Goal: Information Seeking & Learning: Check status

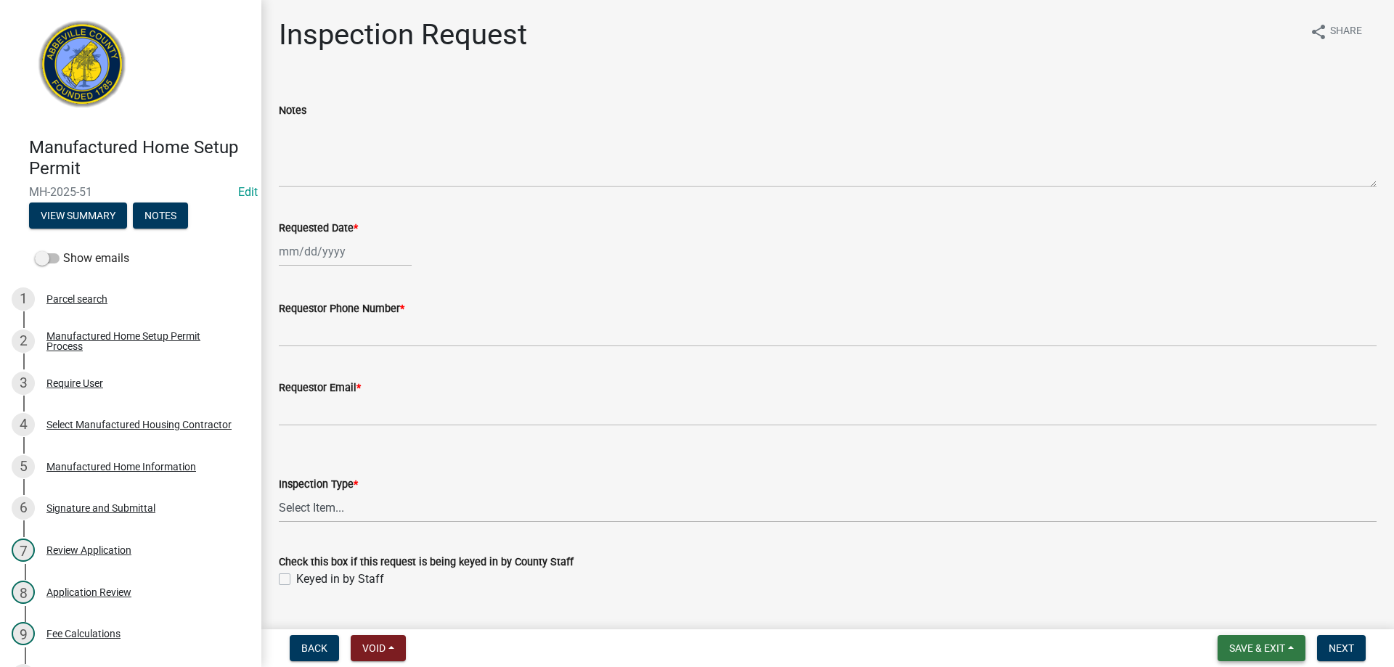
click at [1256, 656] on button "Save & Exit" at bounding box center [1262, 648] width 88 height 26
click at [1252, 612] on button "Save & Exit" at bounding box center [1247, 610] width 116 height 35
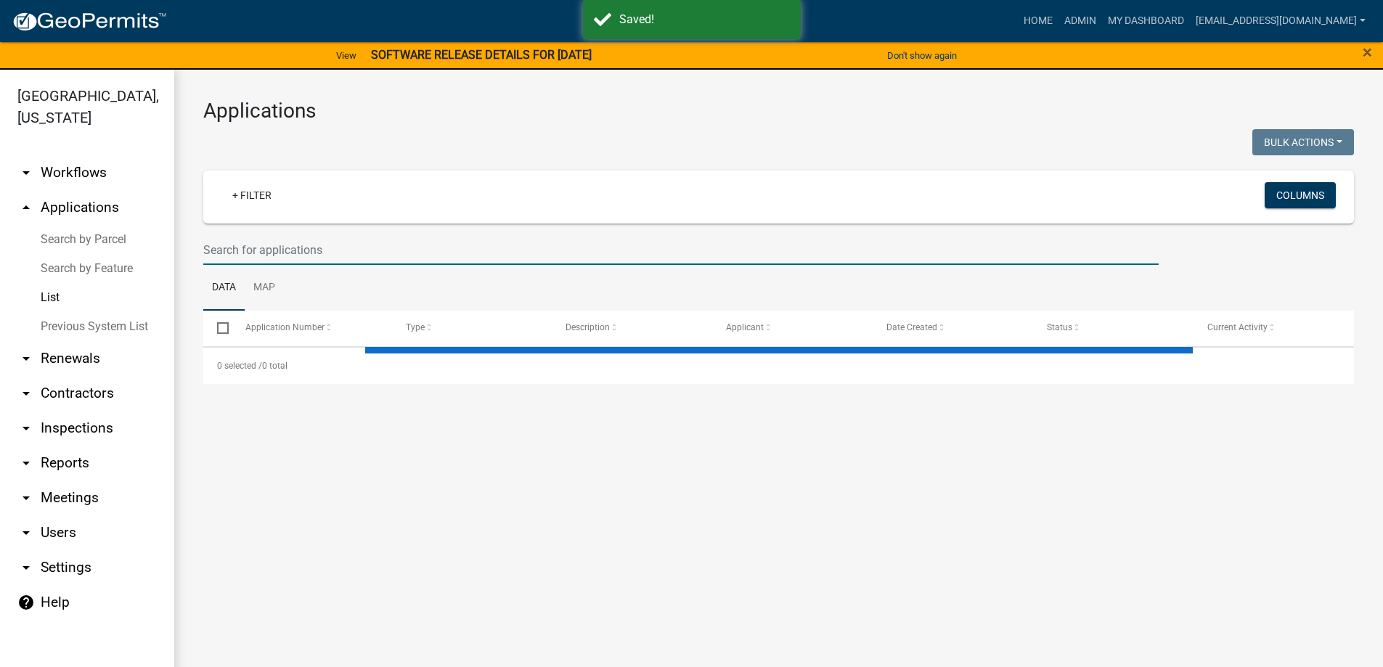
click at [306, 250] on input "text" at bounding box center [680, 250] width 955 height 30
select select "3: 100"
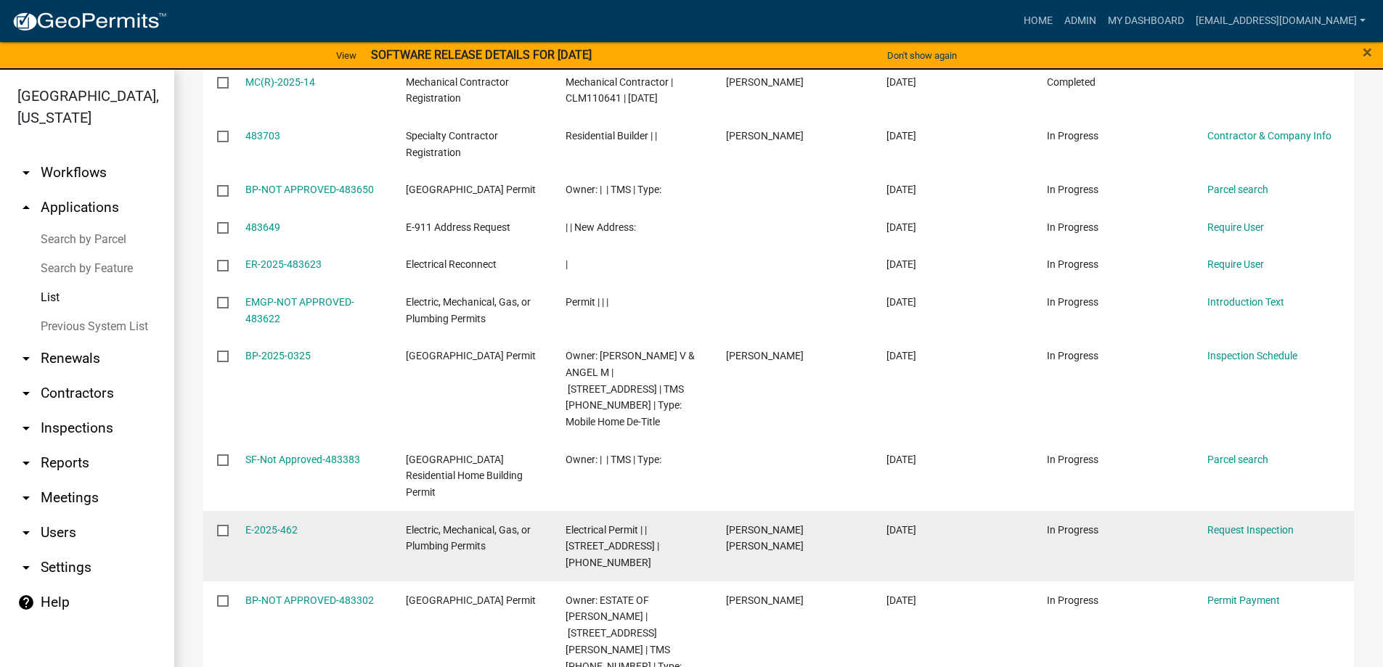
scroll to position [799, 0]
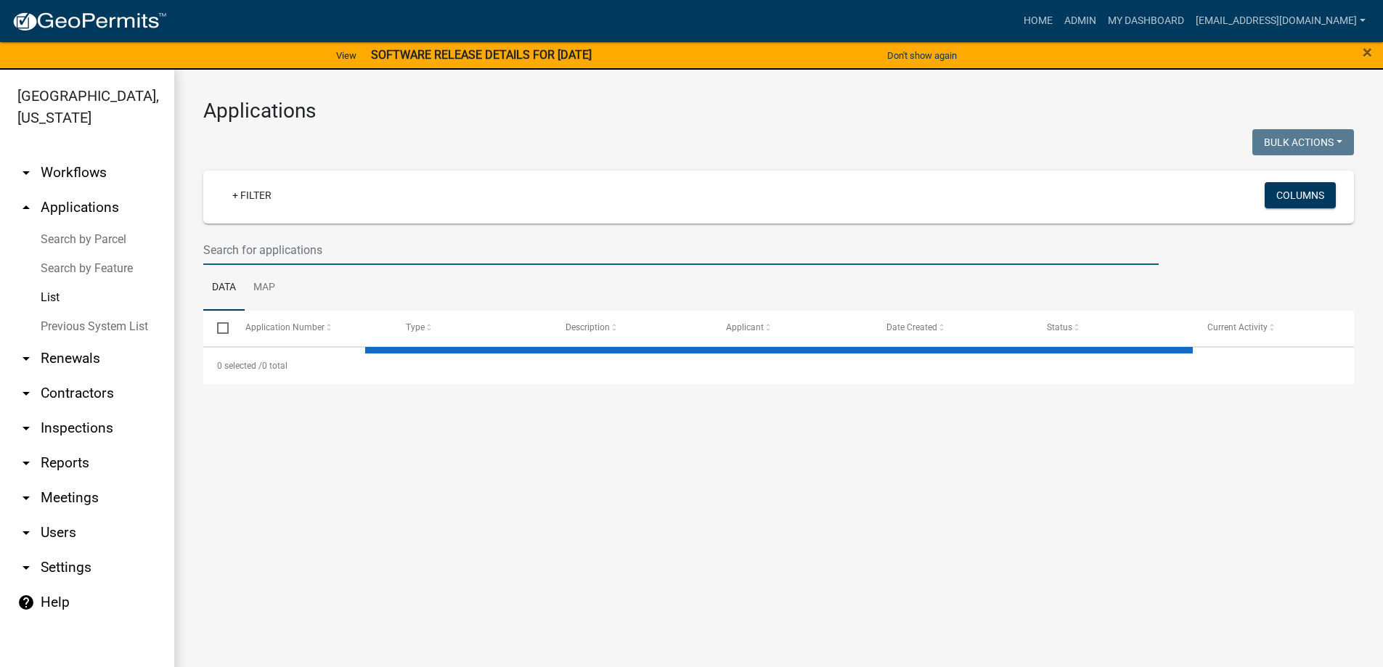
click at [287, 245] on input "text" at bounding box center [680, 250] width 955 height 30
select select "3: 100"
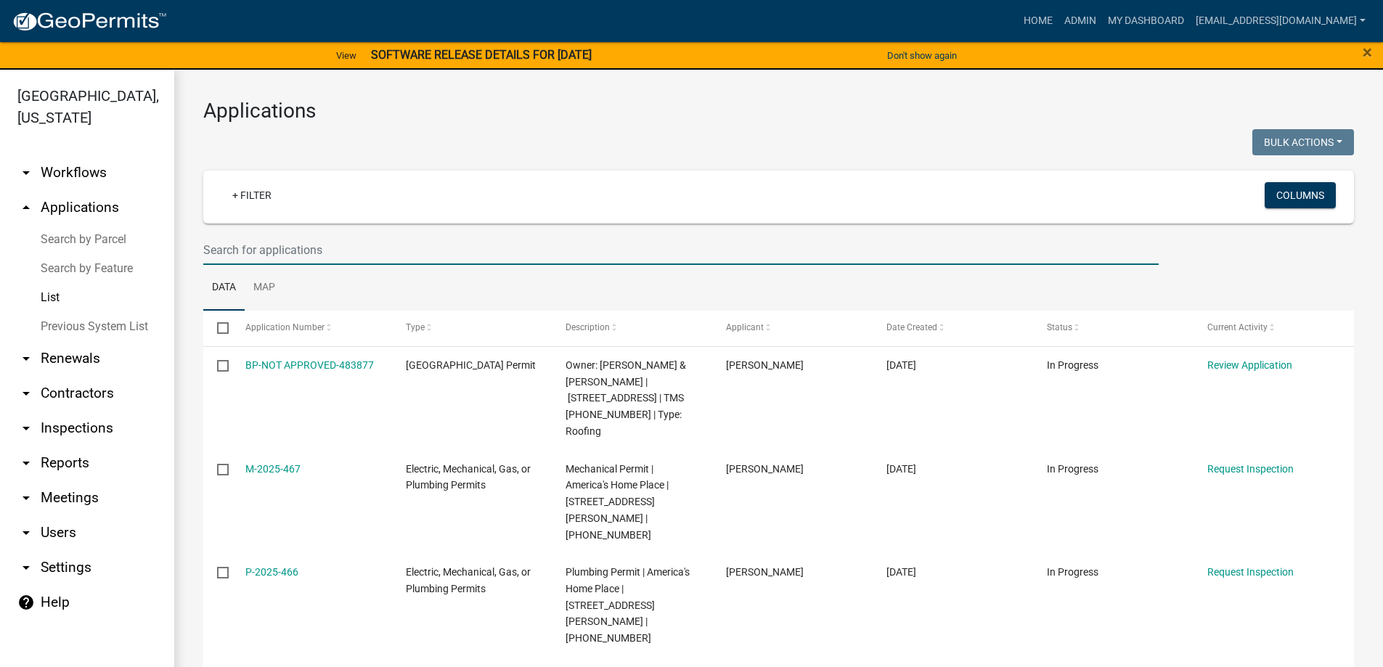
click at [287, 245] on input "text" at bounding box center [680, 250] width 955 height 30
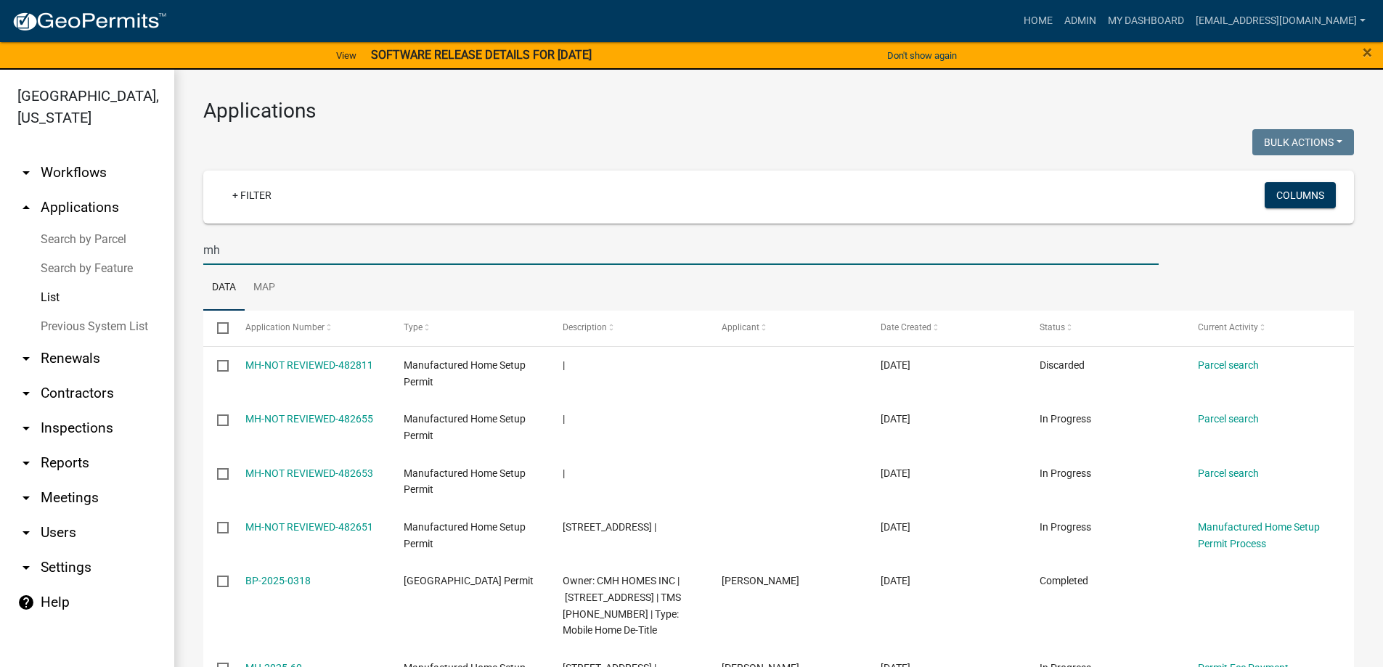
type input "m"
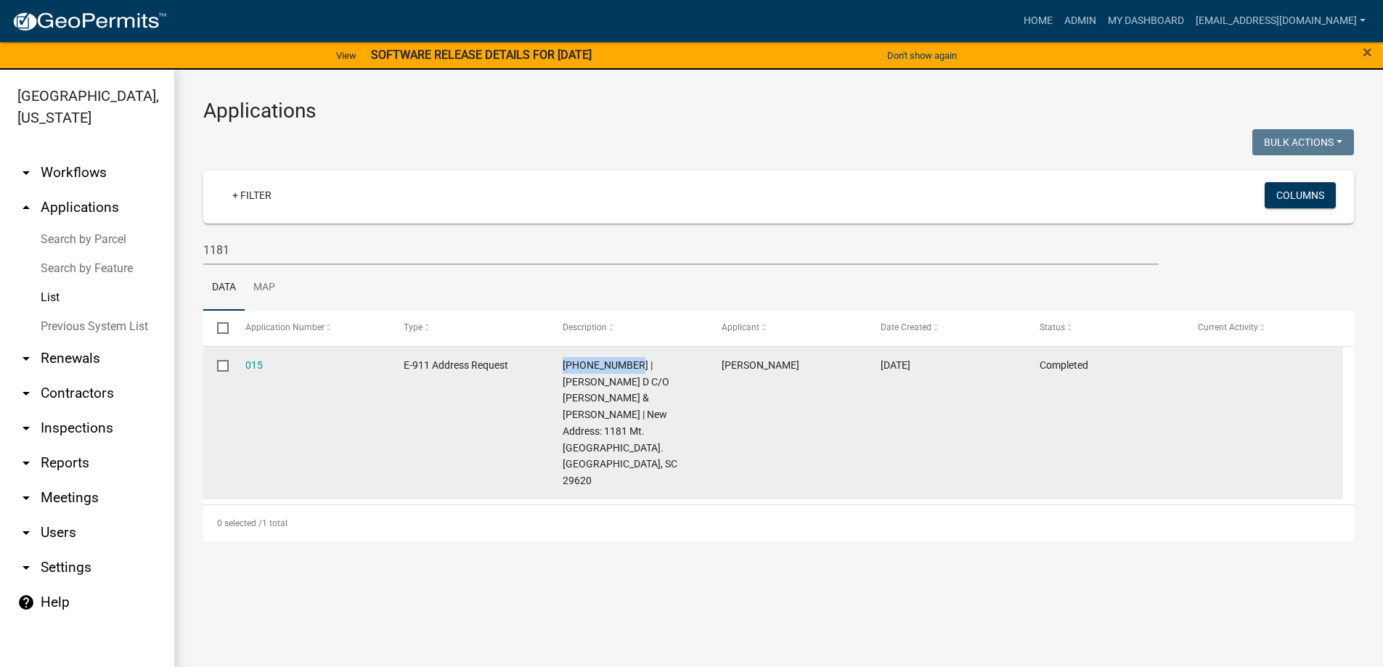
drag, startPoint x: 314, startPoint y: 261, endPoint x: 627, endPoint y: 361, distance: 329.0
click at [627, 361] on datatable-body-cell "[PHONE_NUMBER] | [PERSON_NAME] D C/O [PERSON_NAME] & [PERSON_NAME] | New Addres…" at bounding box center [628, 423] width 159 height 153
copy span "[PHONE_NUMBER]"
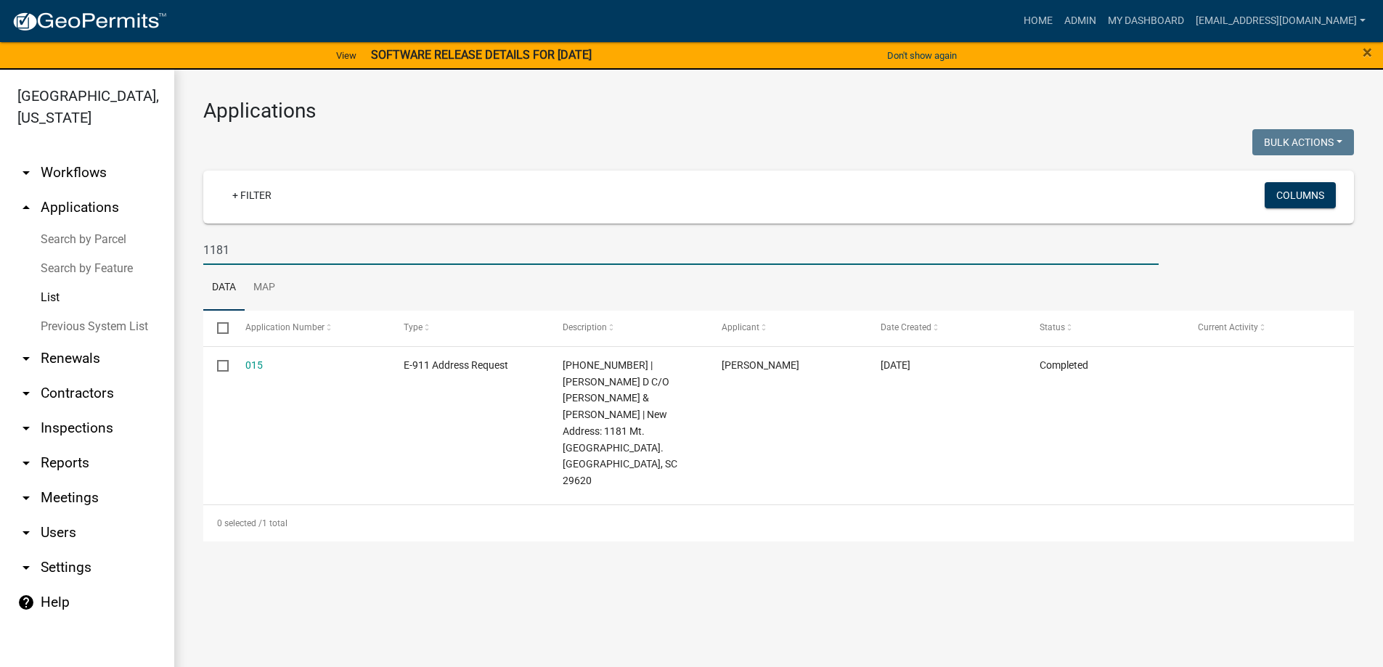
click at [247, 245] on input "1181" at bounding box center [680, 250] width 955 height 30
drag, startPoint x: 247, startPoint y: 245, endPoint x: 198, endPoint y: 242, distance: 48.8
click at [198, 242] on div "1181" at bounding box center [680, 250] width 977 height 30
paste input "[PHONE_NUMBER]"
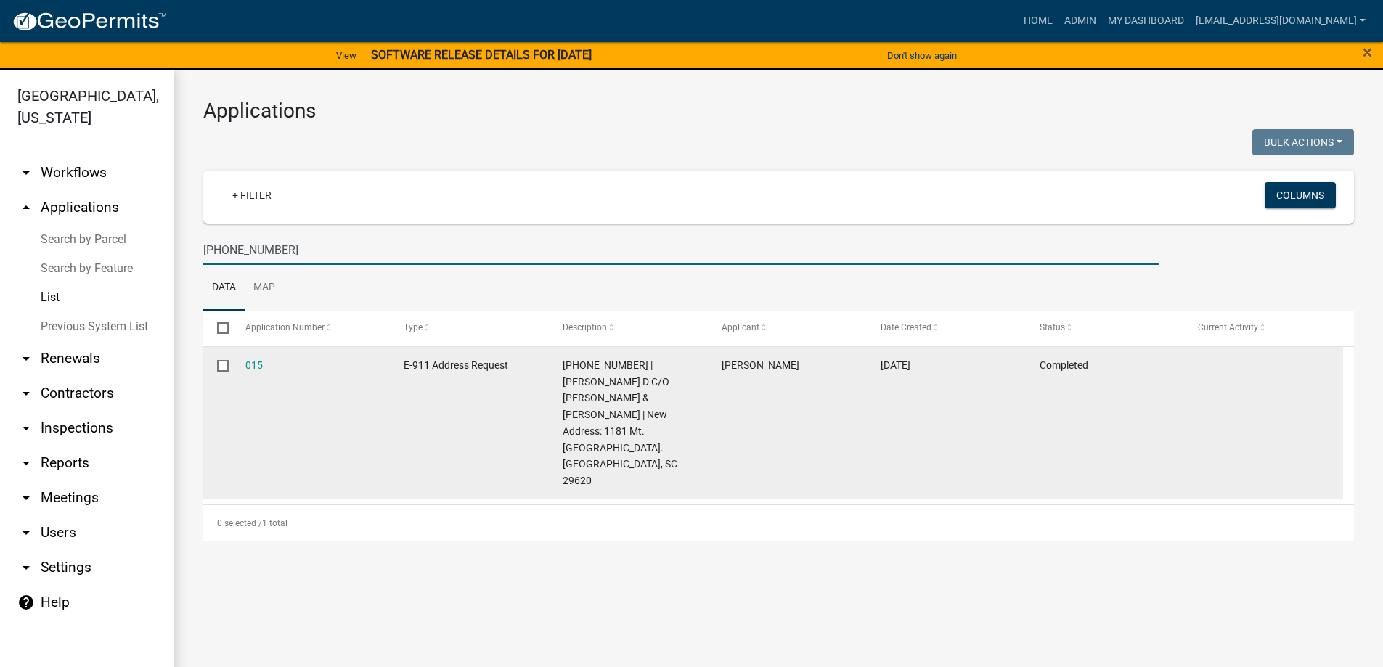
type input "[PHONE_NUMBER]"
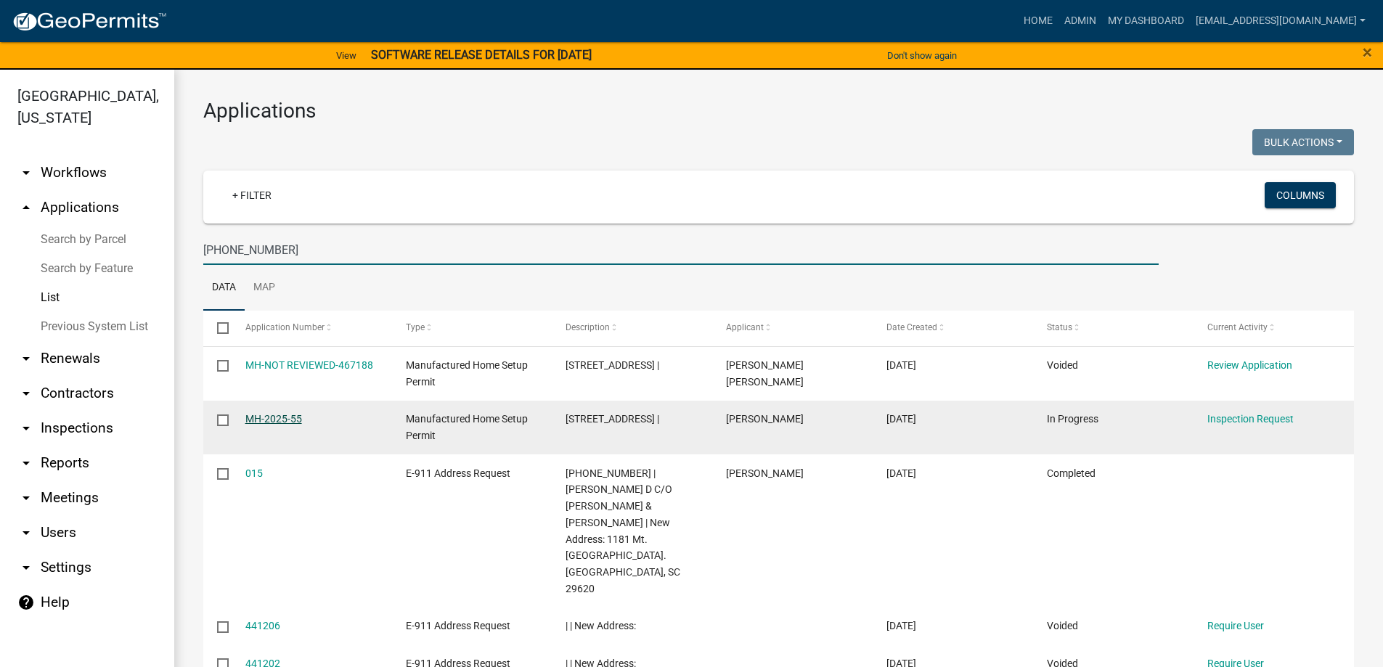
click at [266, 422] on link "MH-2025-55" at bounding box center [273, 419] width 57 height 12
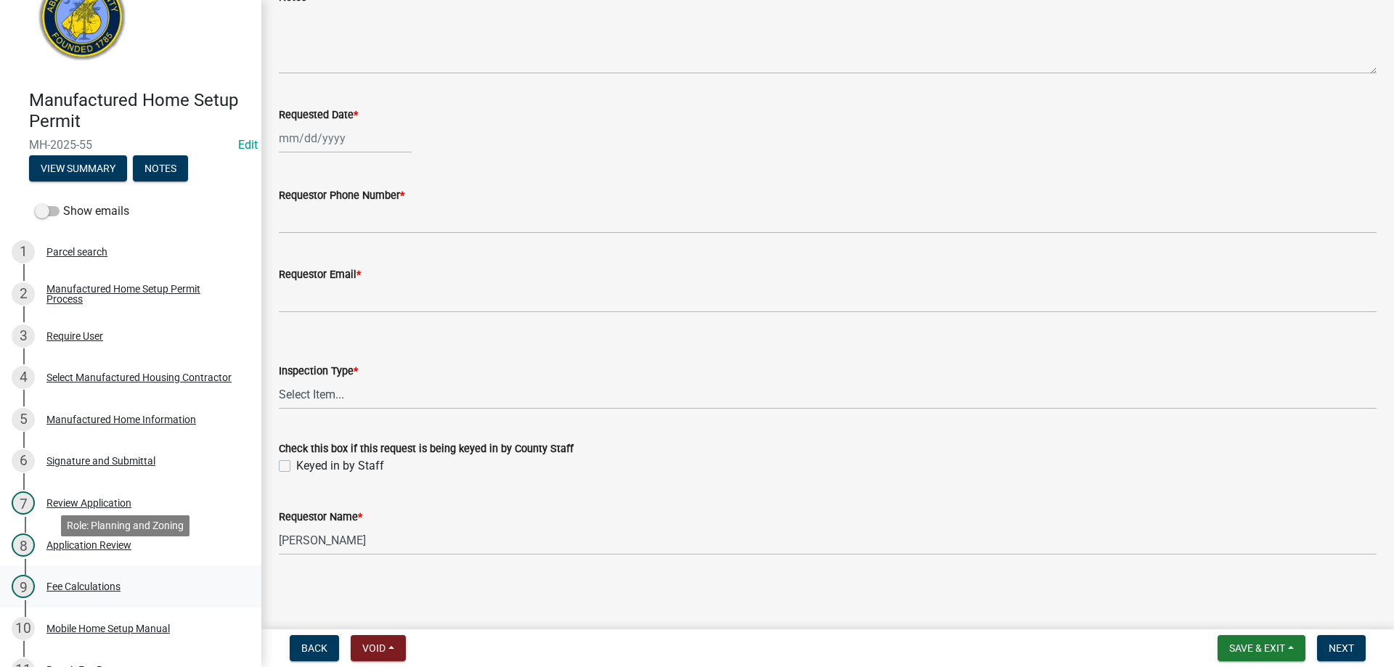
scroll to position [73, 0]
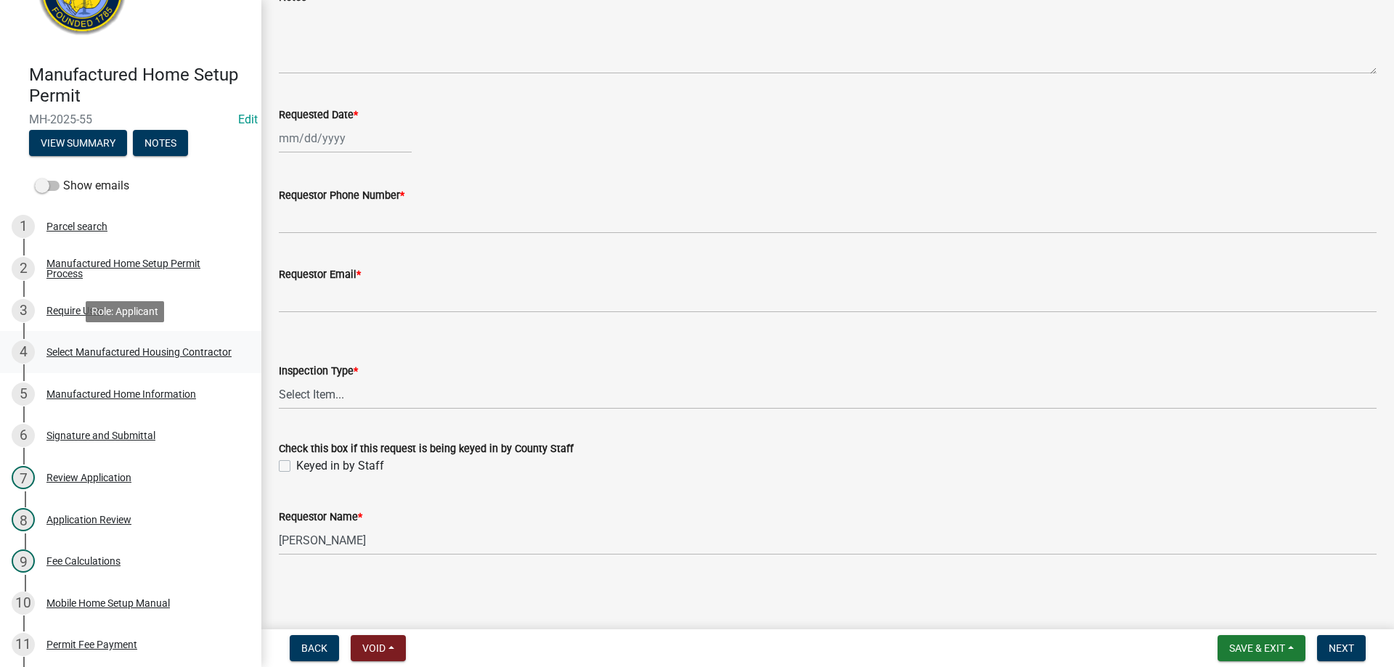
click at [69, 347] on div "Select Manufactured Housing Contractor" at bounding box center [138, 352] width 185 height 10
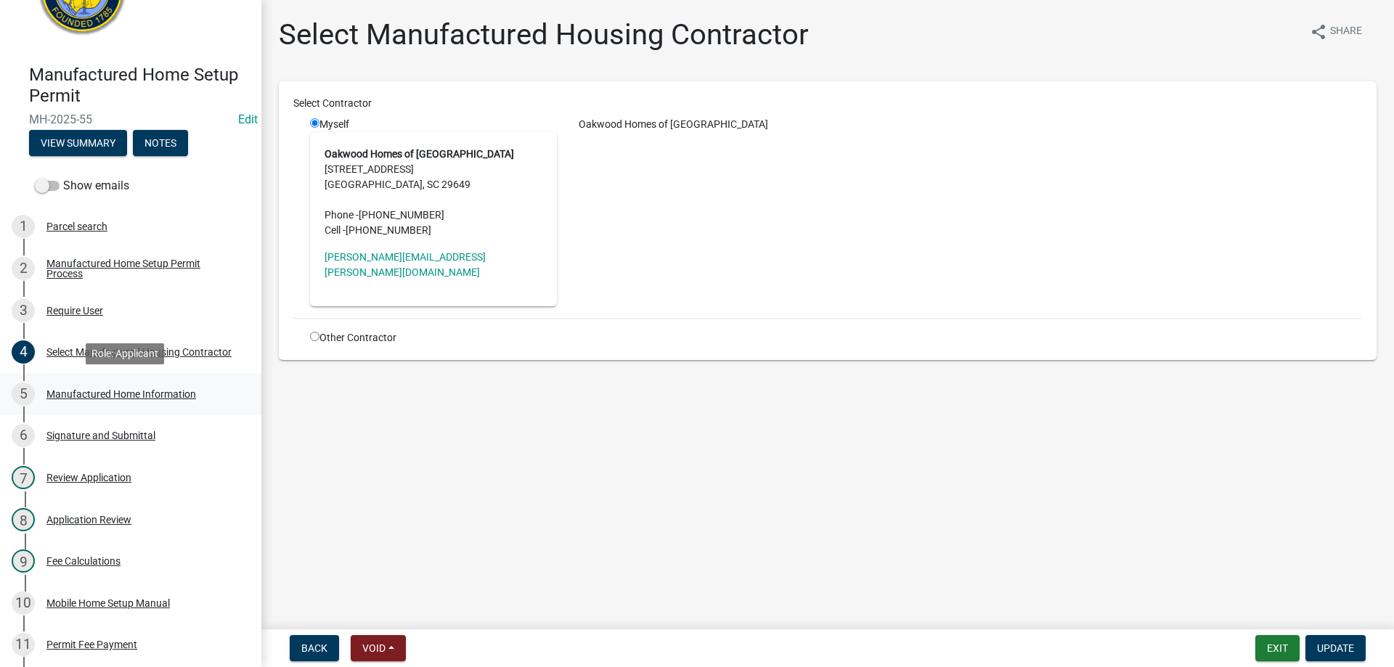
click at [76, 386] on div "5 Manufactured Home Information" at bounding box center [125, 394] width 227 height 23
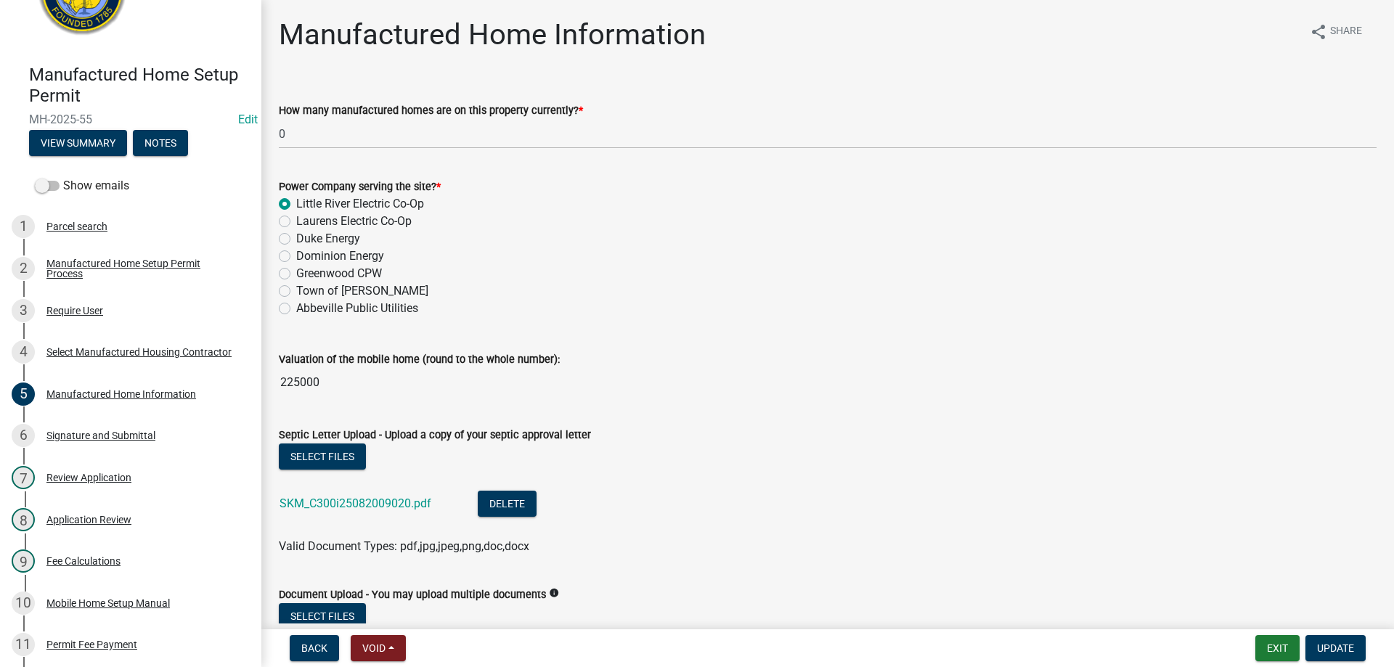
scroll to position [73, 0]
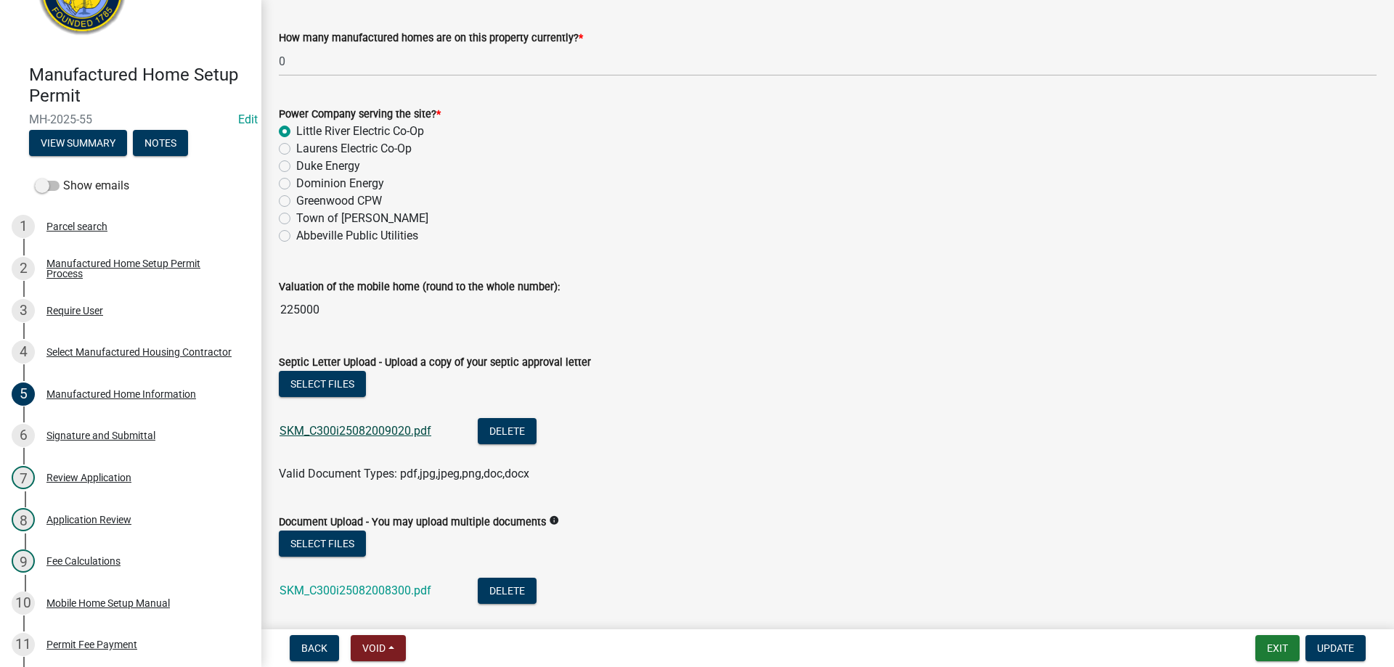
click at [370, 437] on link "SKM_C300i25082009020.pdf" at bounding box center [356, 431] width 152 height 14
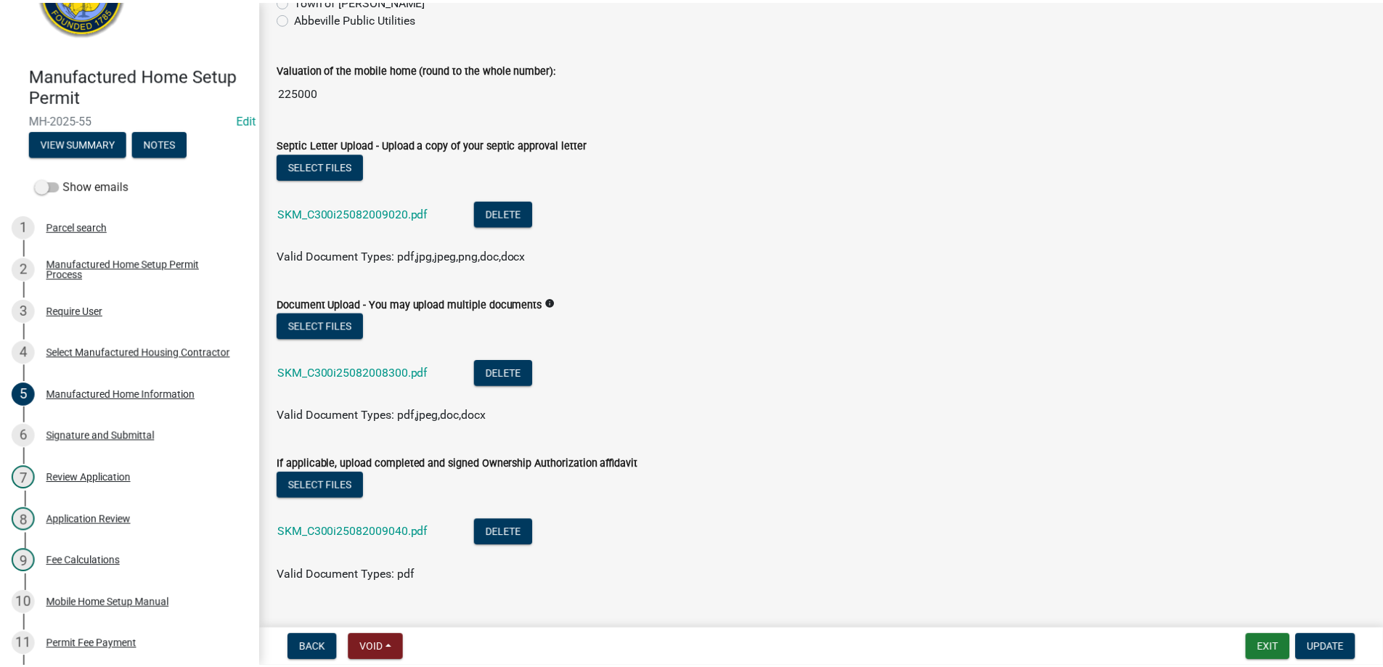
scroll to position [0, 0]
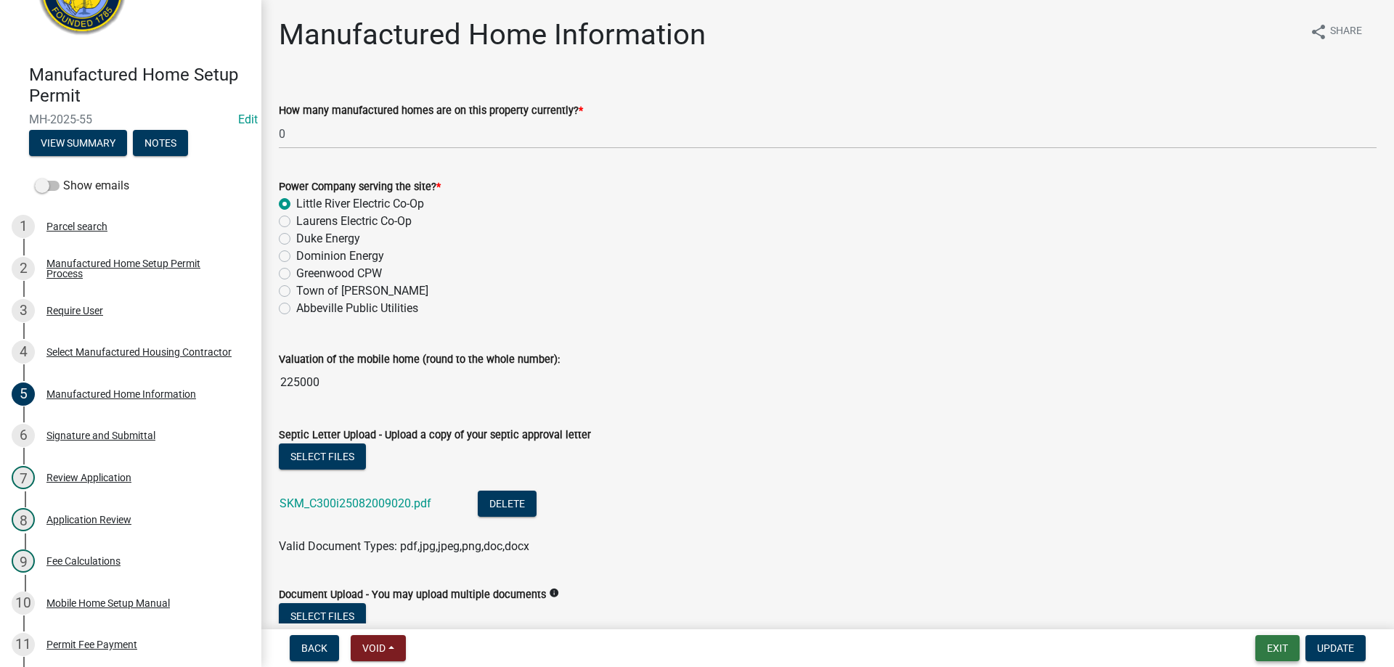
click at [1280, 656] on button "Exit" at bounding box center [1277, 648] width 44 height 26
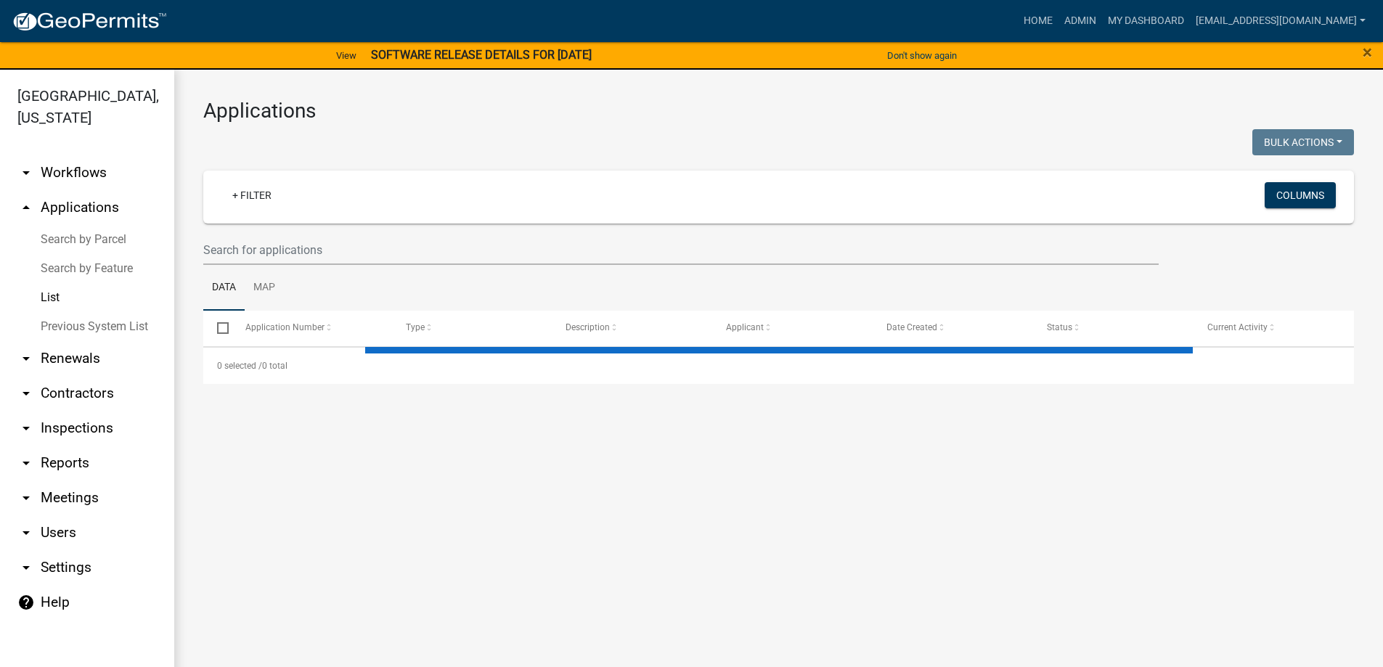
select select "3: 100"
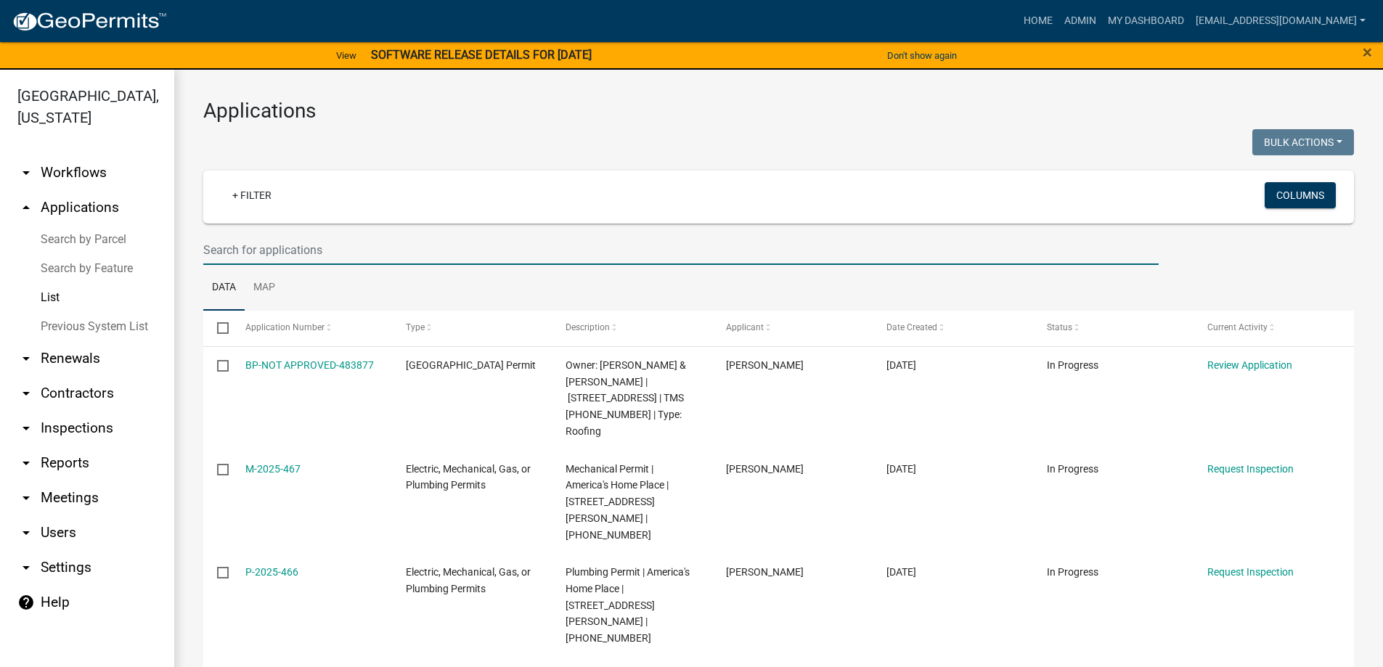
drag, startPoint x: 210, startPoint y: 242, endPoint x: 231, endPoint y: 255, distance: 24.4
click at [83, 242] on link "Search by Parcel" at bounding box center [87, 239] width 174 height 29
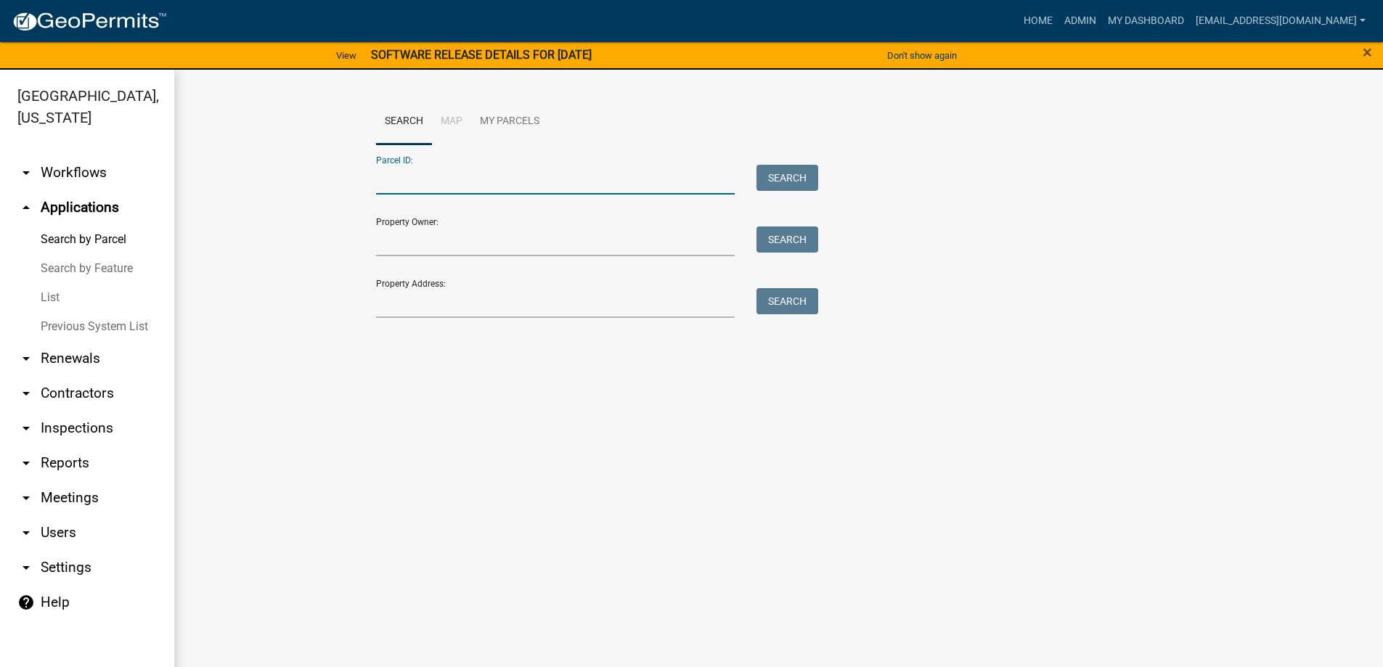
paste input "[PHONE_NUMBER]"
type input "[PHONE_NUMBER]"
click at [767, 173] on button "Search" at bounding box center [788, 178] width 62 height 26
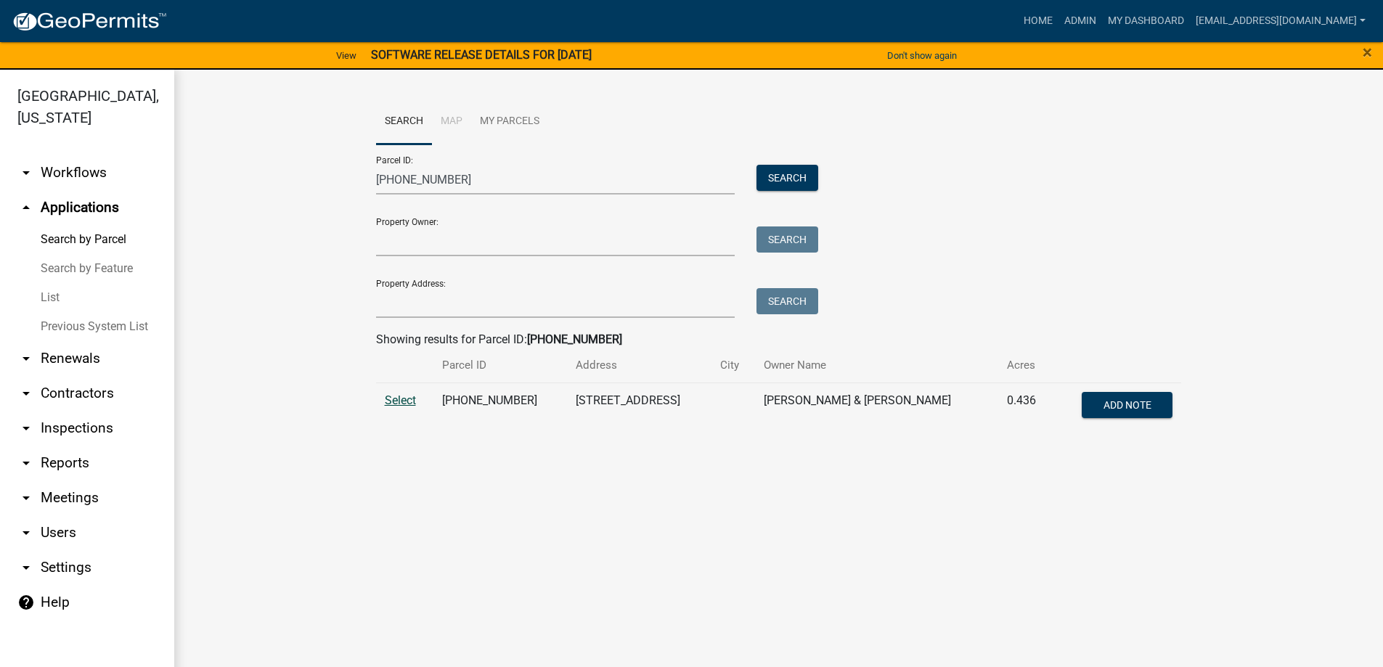
click at [395, 396] on span "Select" at bounding box center [400, 400] width 31 height 14
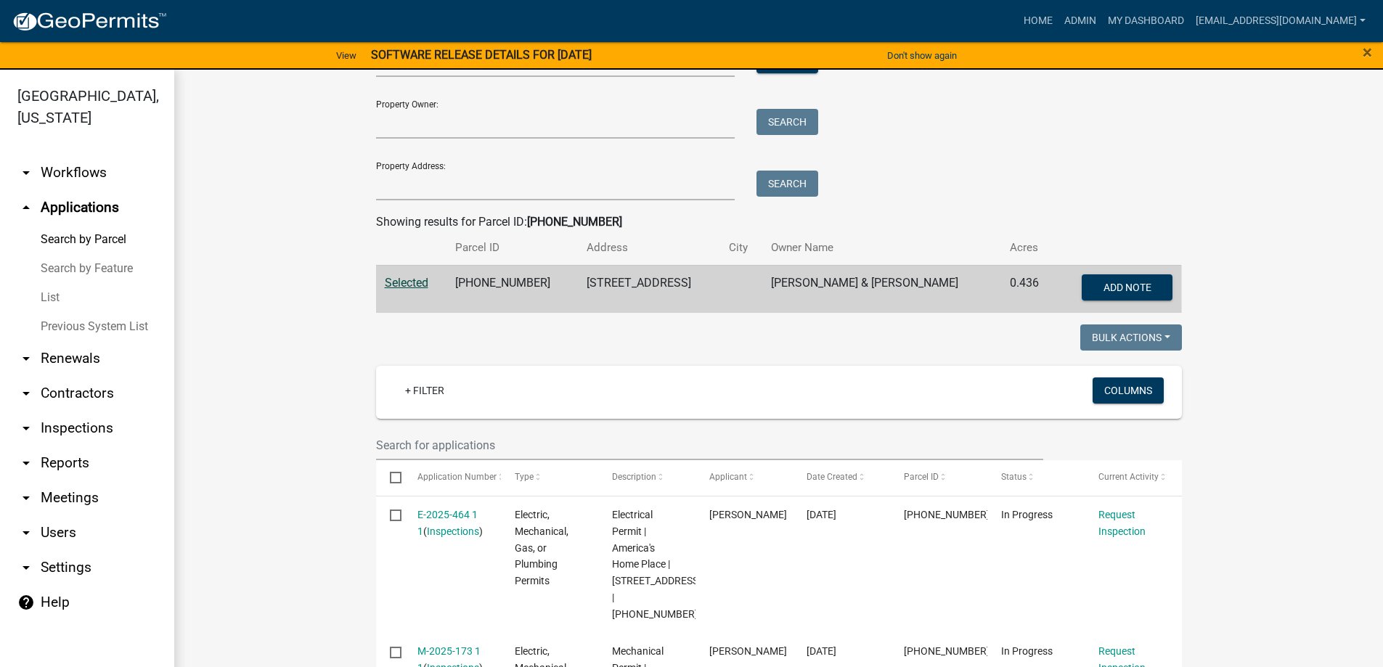
scroll to position [153, 0]
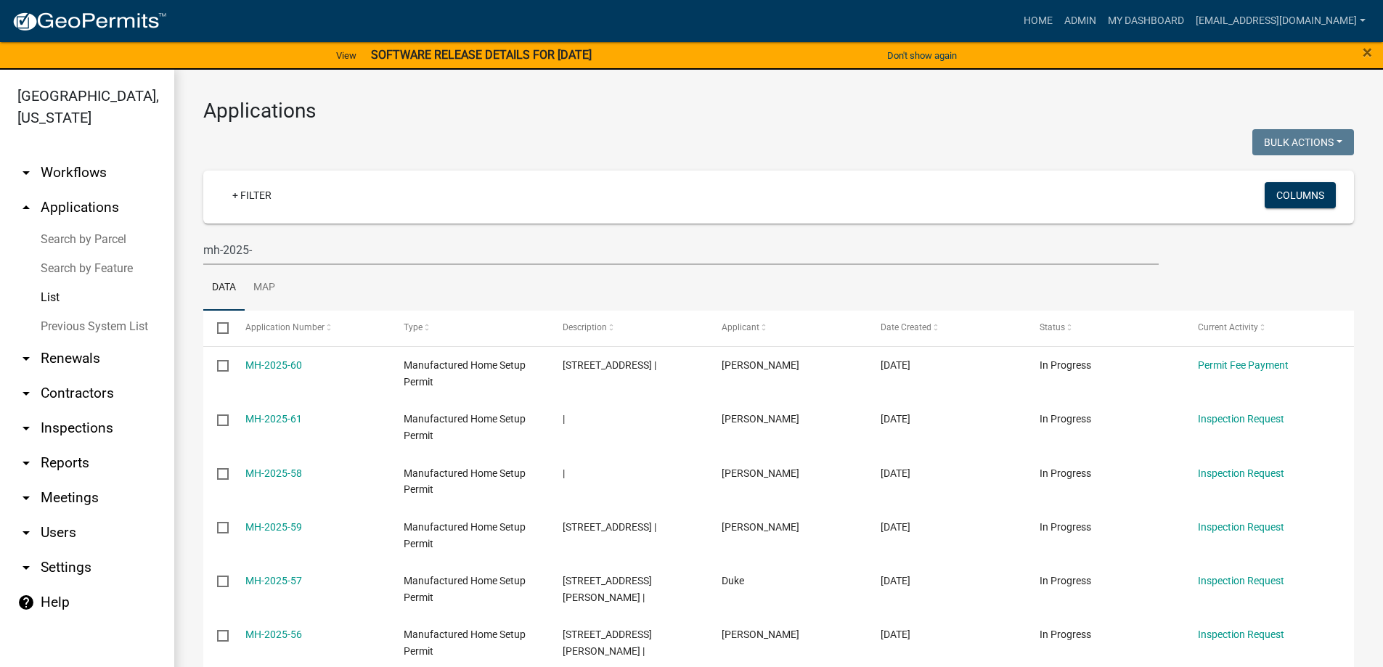
select select "3: 100"
click at [91, 239] on div "[GEOGRAPHIC_DATA], [US_STATE] arrow_drop_down Workflows List arrow_drop_up Appl…" at bounding box center [691, 377] width 1383 height 615
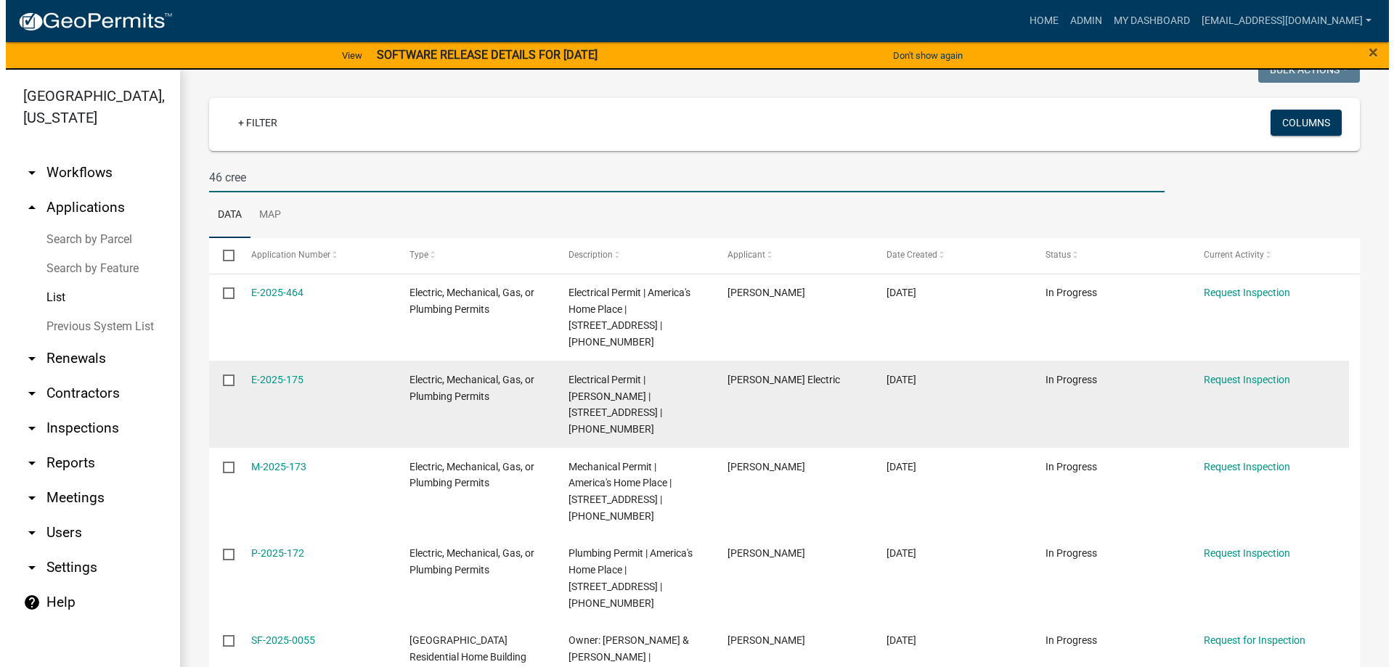
scroll to position [145, 0]
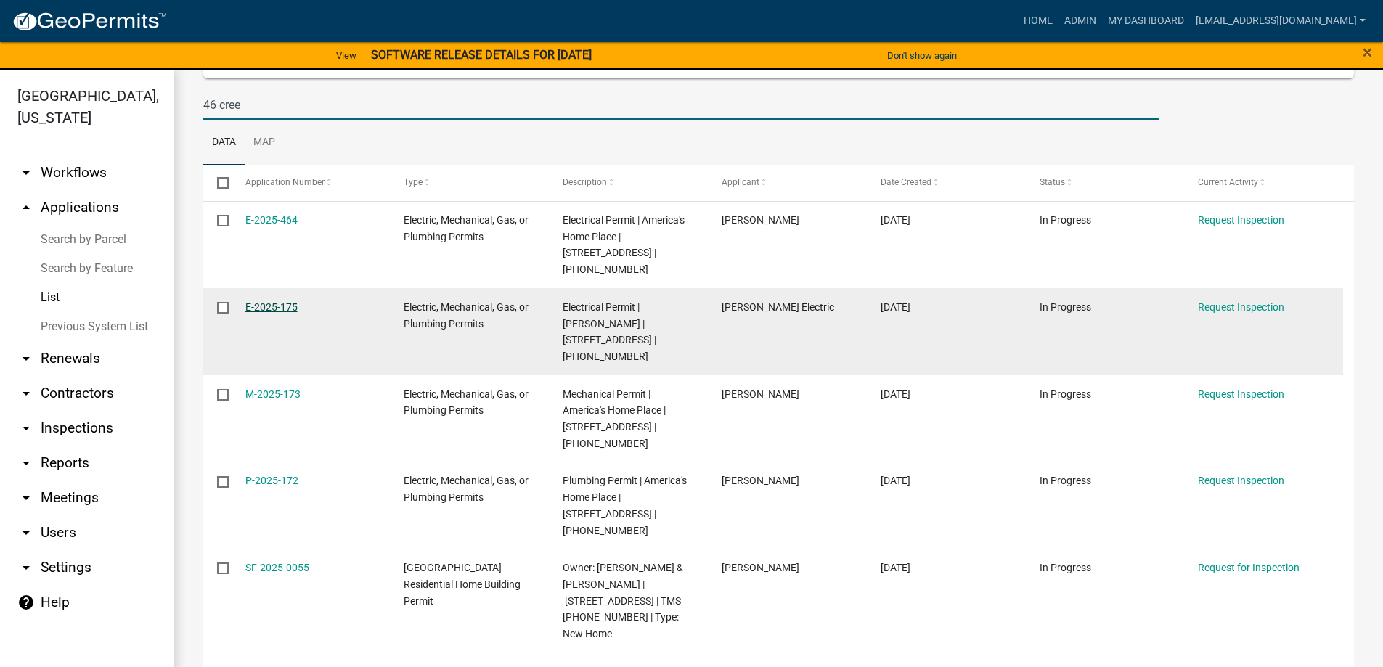
type input "46 cree"
click at [279, 309] on link "E-2025-175" at bounding box center [271, 307] width 52 height 12
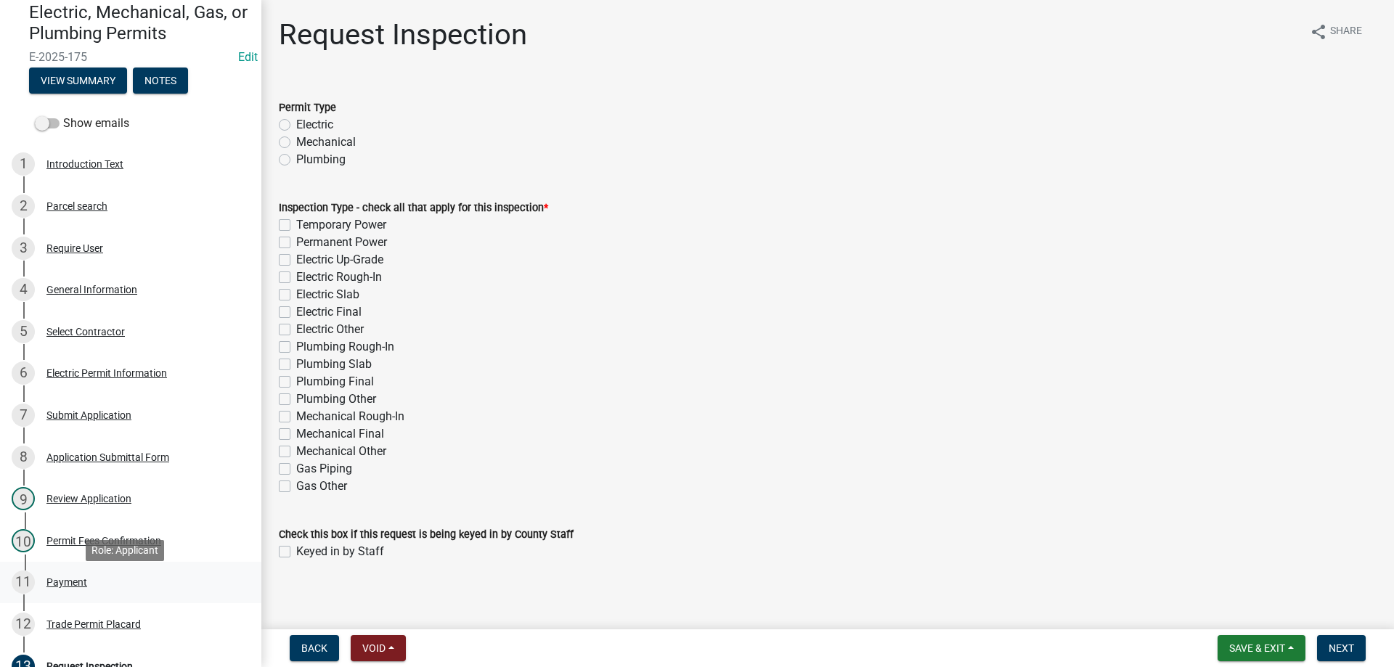
scroll to position [145, 0]
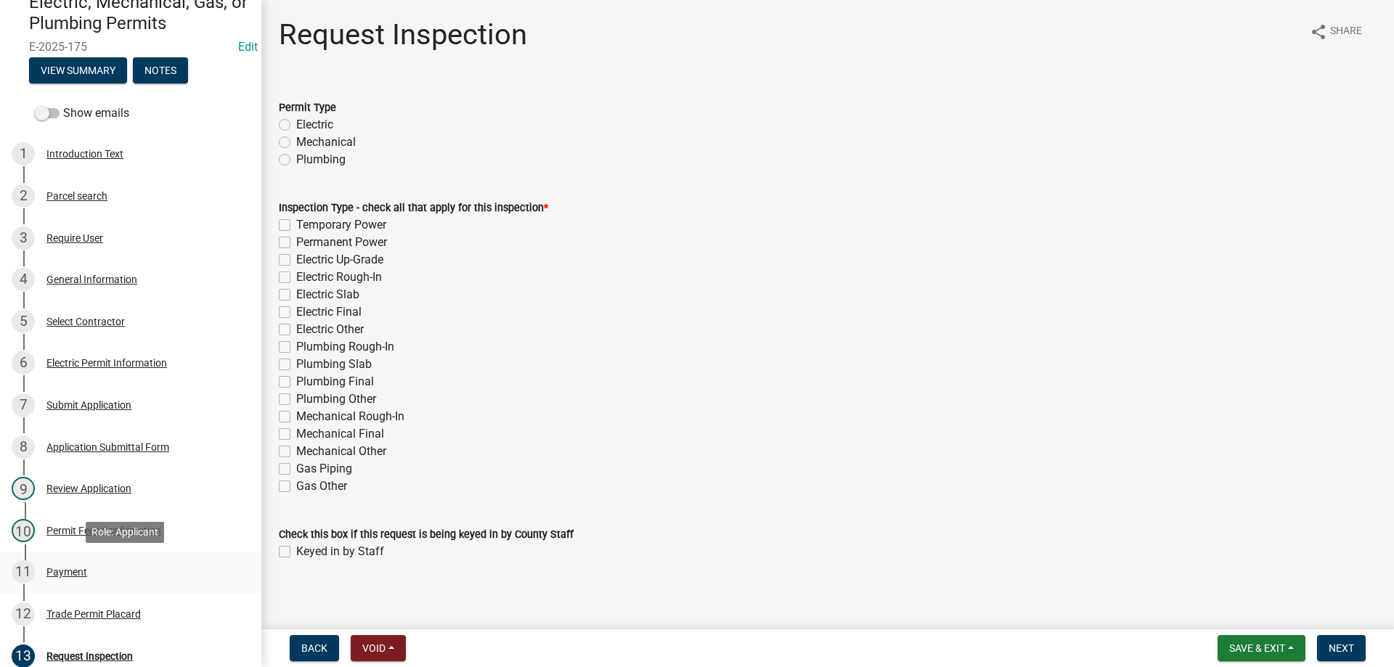
click at [61, 571] on div "Payment" at bounding box center [66, 572] width 41 height 10
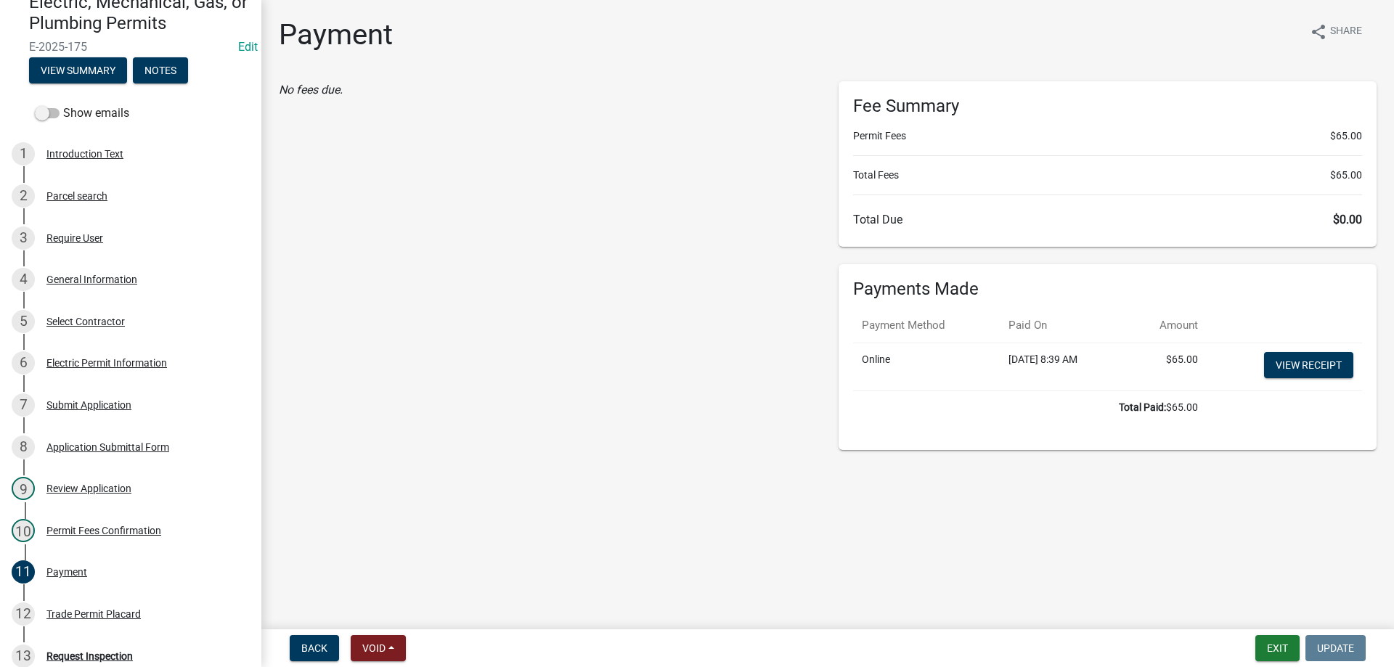
click at [457, 521] on main "Payment share Share No fees due. Fee Summary Permit Fees $65.00 Total Fees $65.…" at bounding box center [827, 312] width 1133 height 624
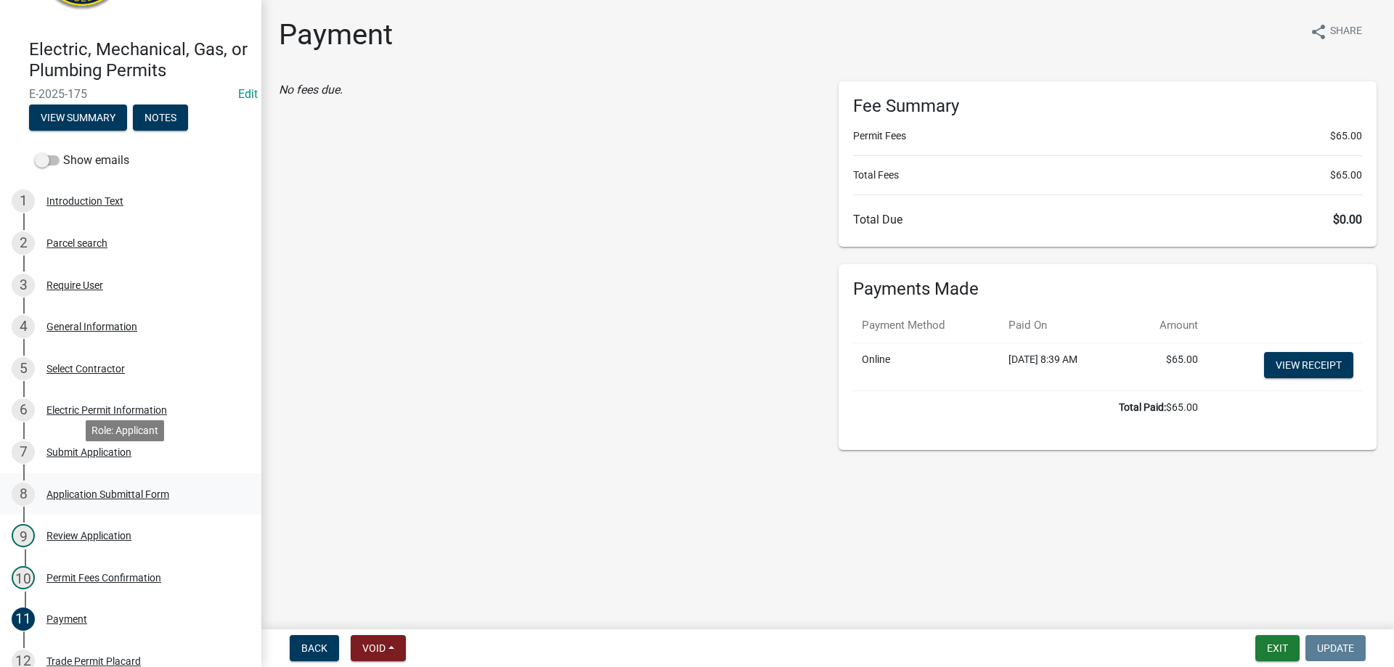
scroll to position [0, 0]
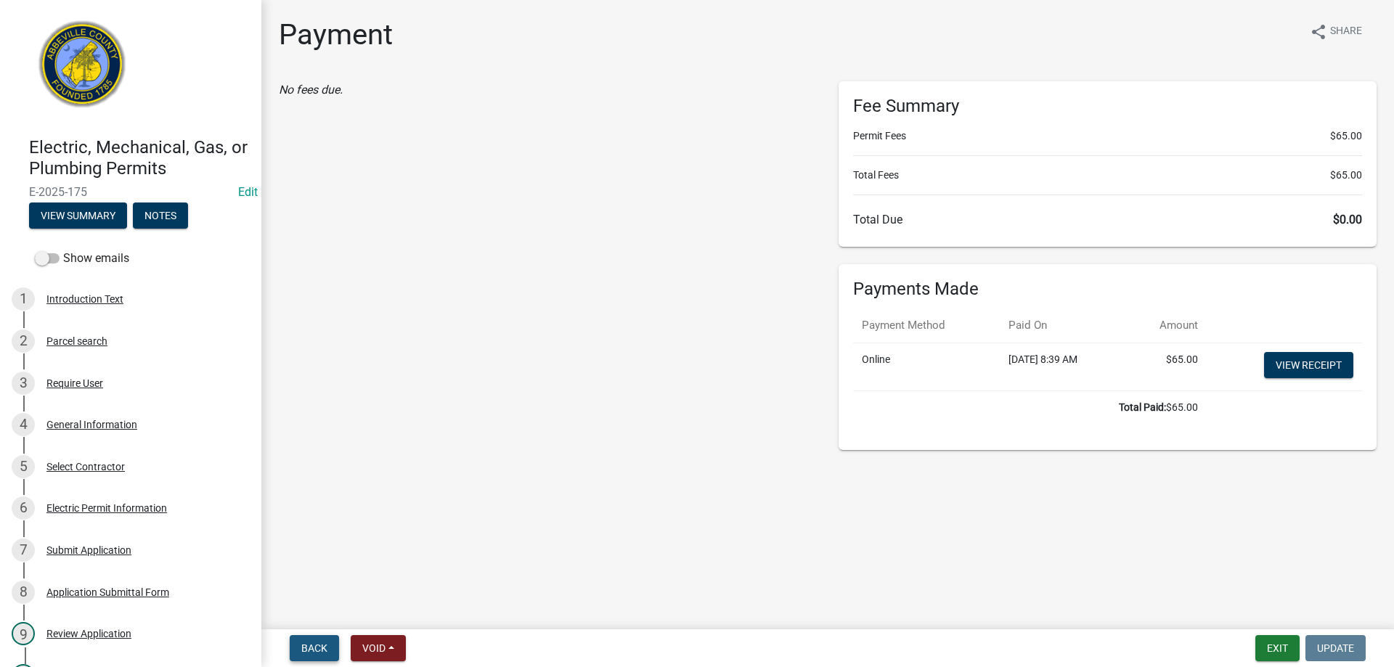
click at [310, 643] on span "Back" at bounding box center [314, 649] width 26 height 12
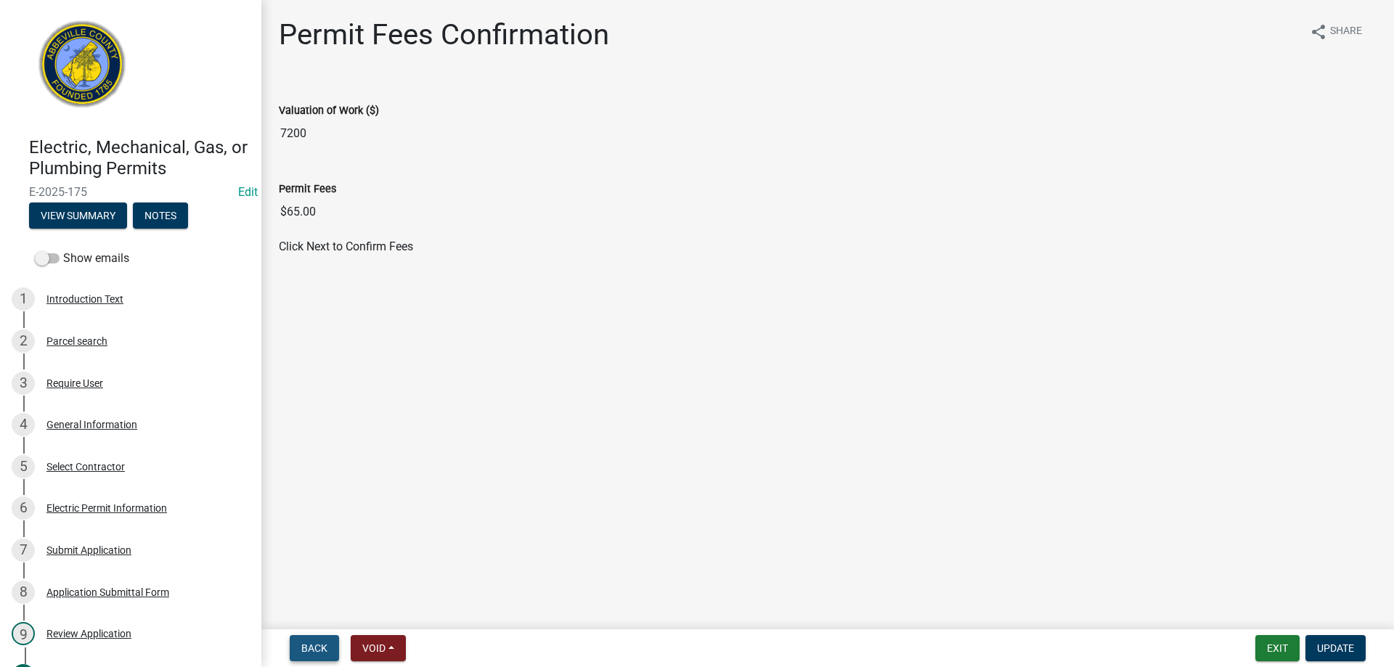
click at [311, 640] on button "Back" at bounding box center [314, 648] width 49 height 26
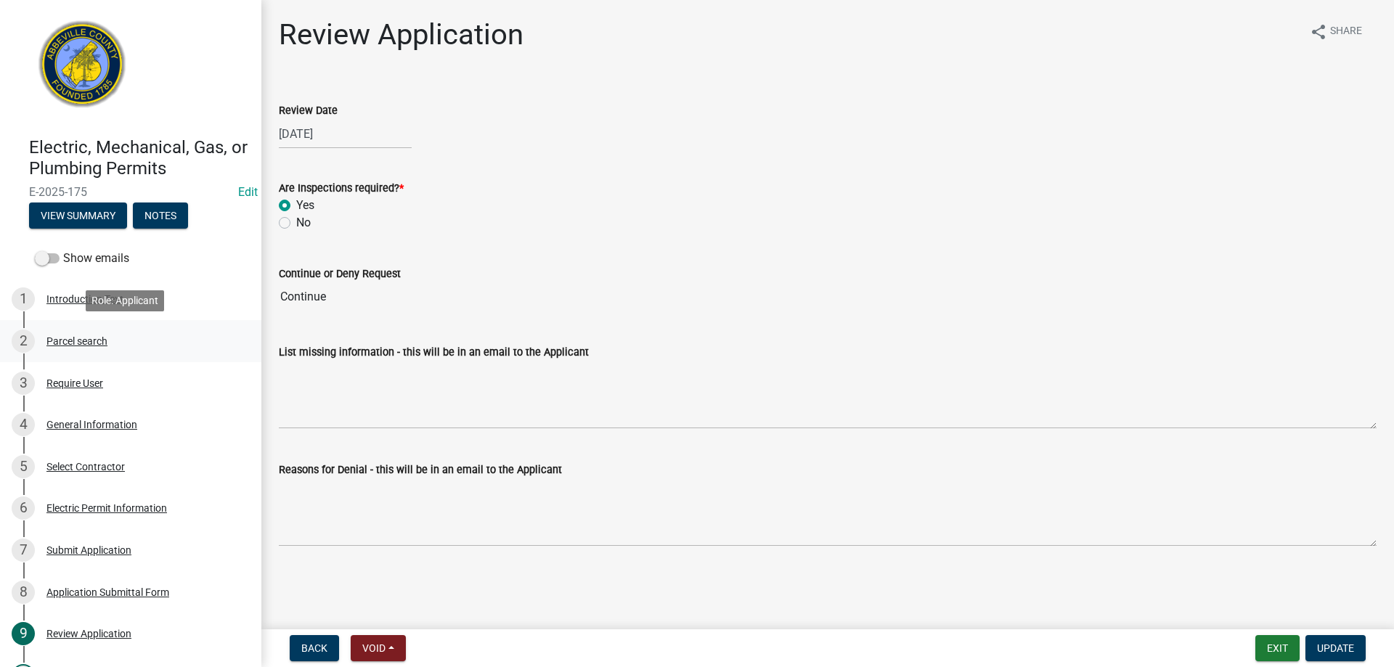
click at [90, 340] on div "Parcel search" at bounding box center [76, 341] width 61 height 10
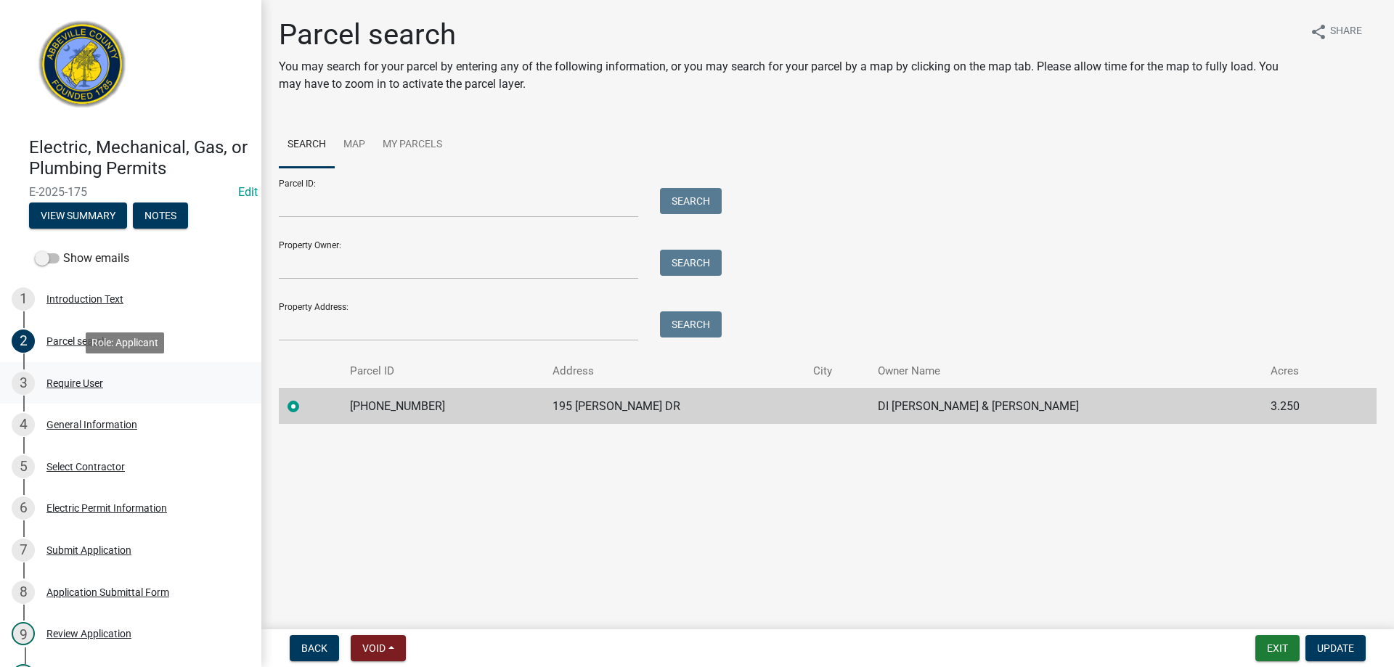
click at [46, 382] on div "3 Require User" at bounding box center [125, 383] width 227 height 23
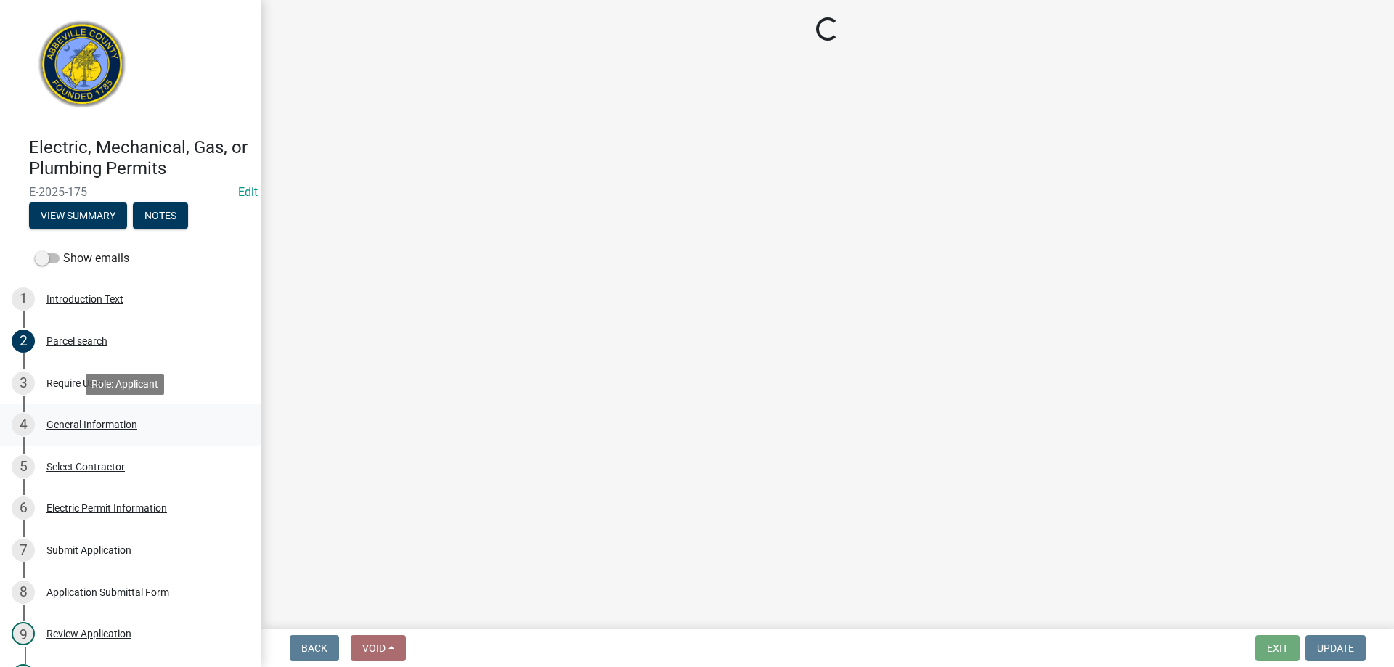
click at [65, 425] on div "General Information" at bounding box center [91, 425] width 91 height 10
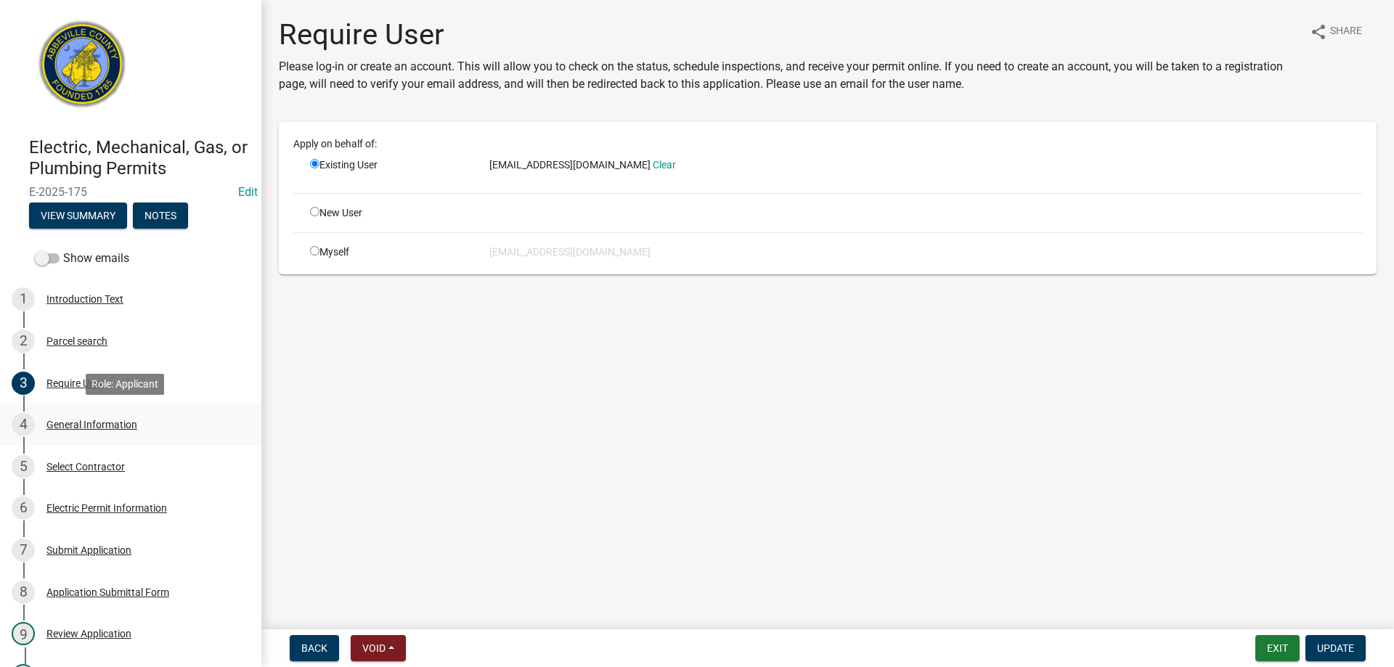
click at [65, 425] on div "General Information" at bounding box center [91, 425] width 91 height 10
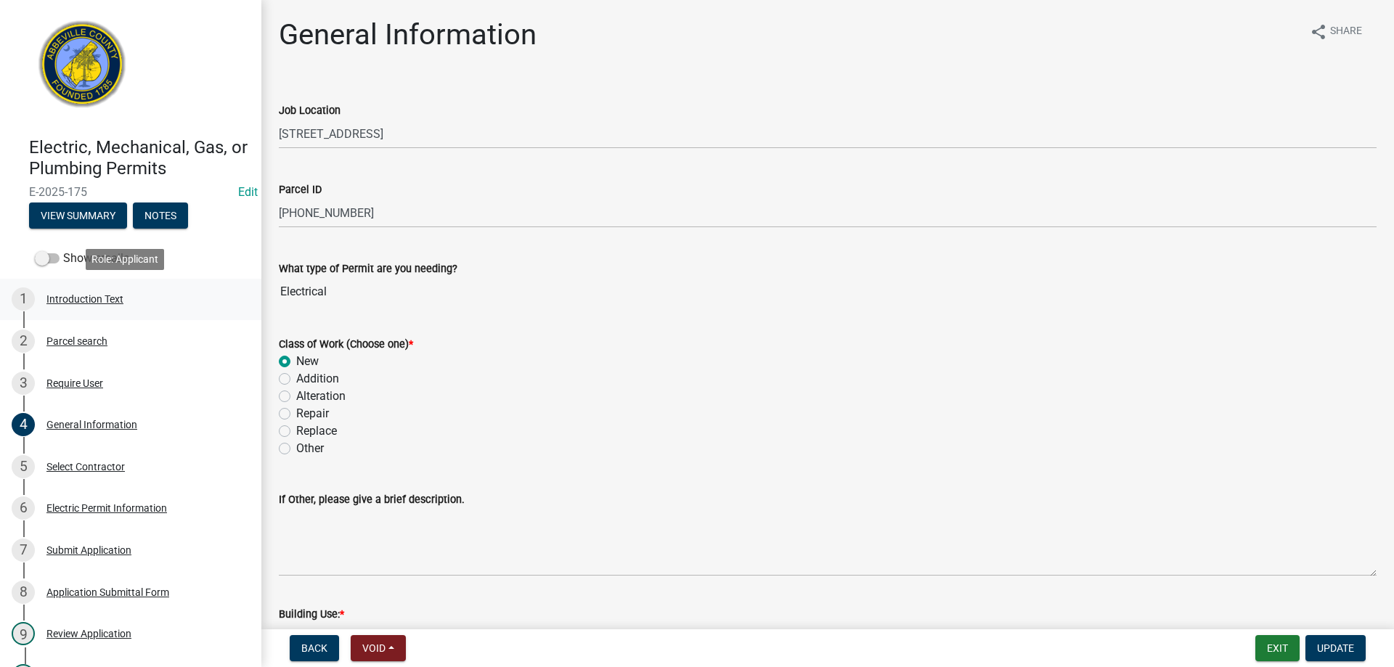
click at [111, 302] on div "Introduction Text" at bounding box center [84, 299] width 77 height 10
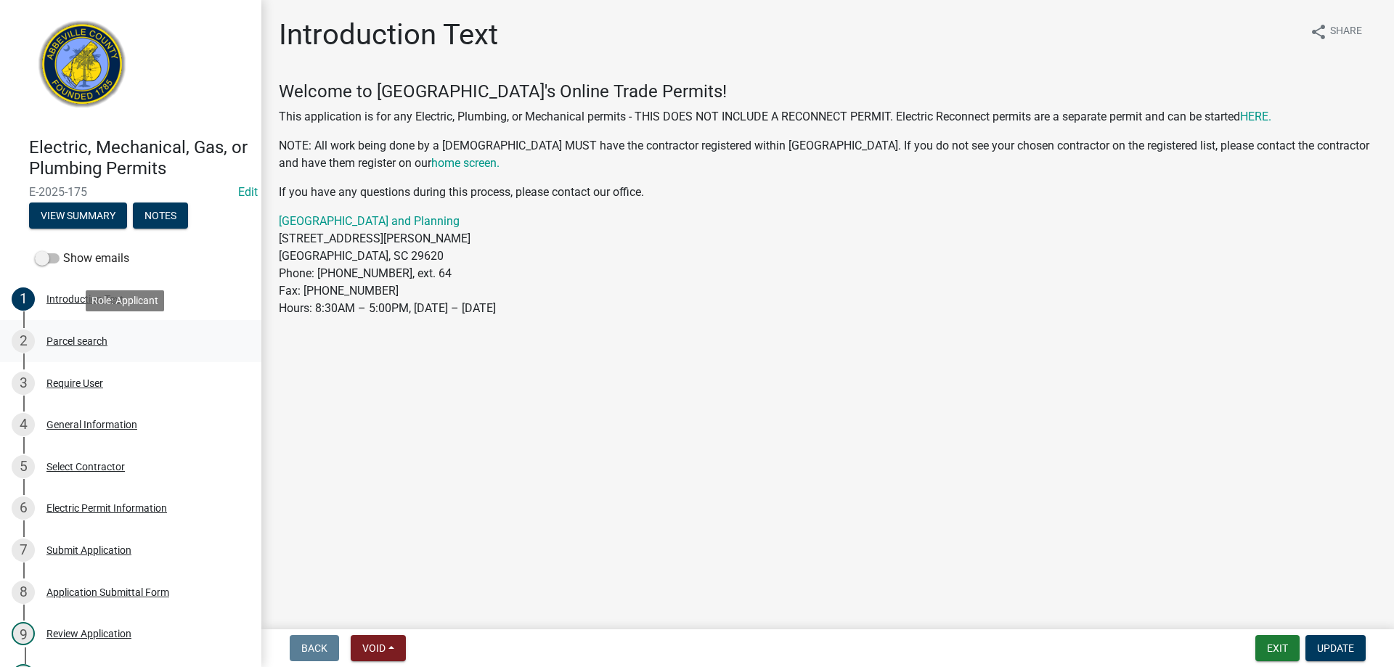
click at [103, 327] on link "2 Parcel search" at bounding box center [130, 341] width 261 height 42
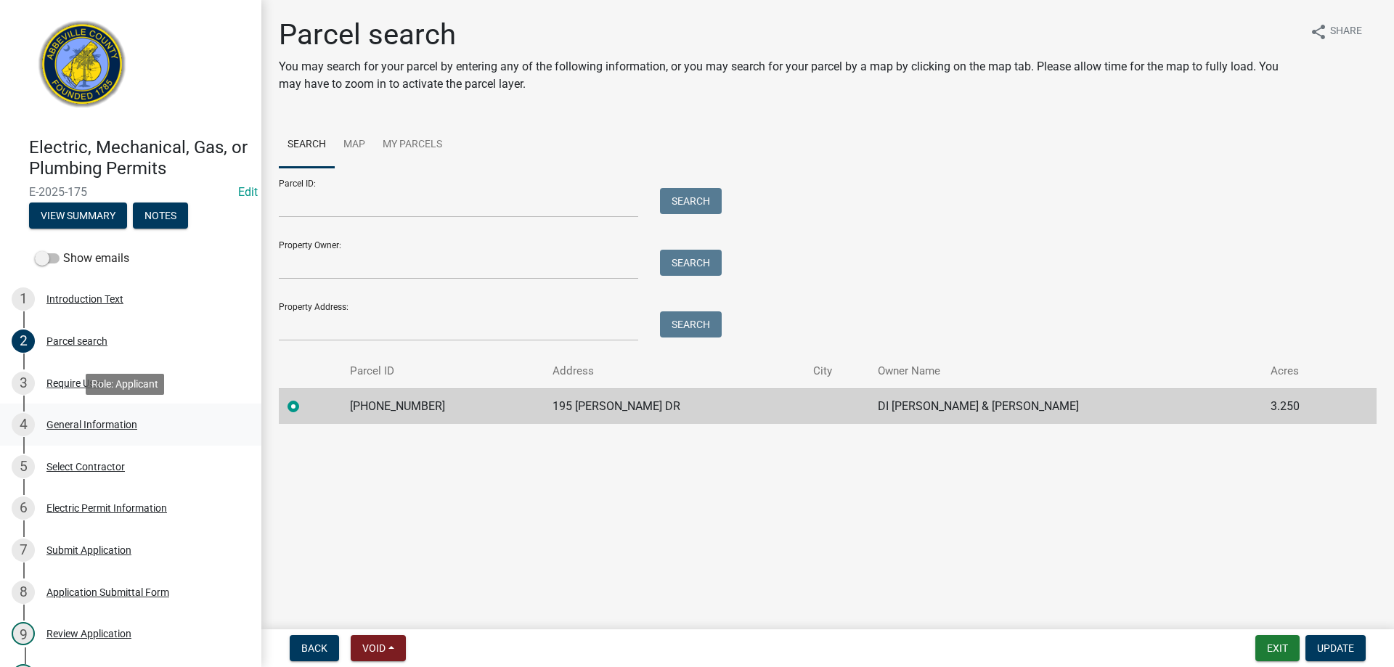
click at [90, 426] on div "General Information" at bounding box center [91, 425] width 91 height 10
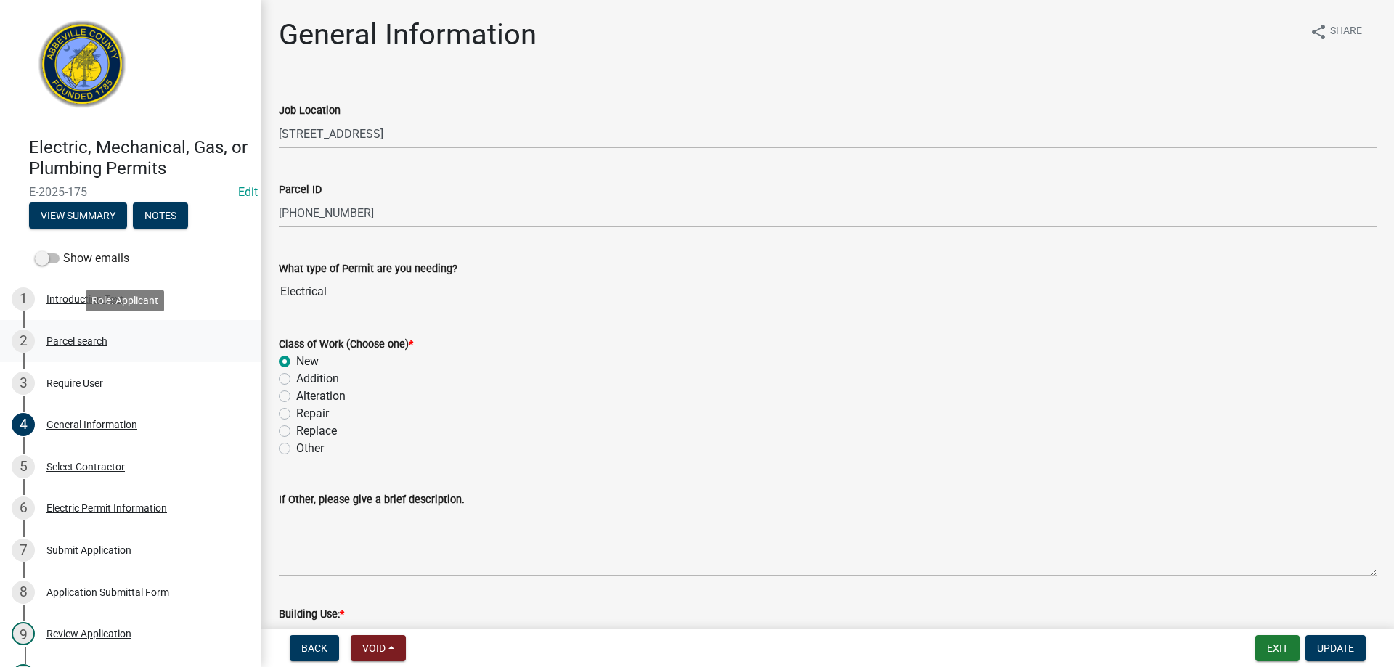
click at [73, 337] on div "Parcel search" at bounding box center [76, 341] width 61 height 10
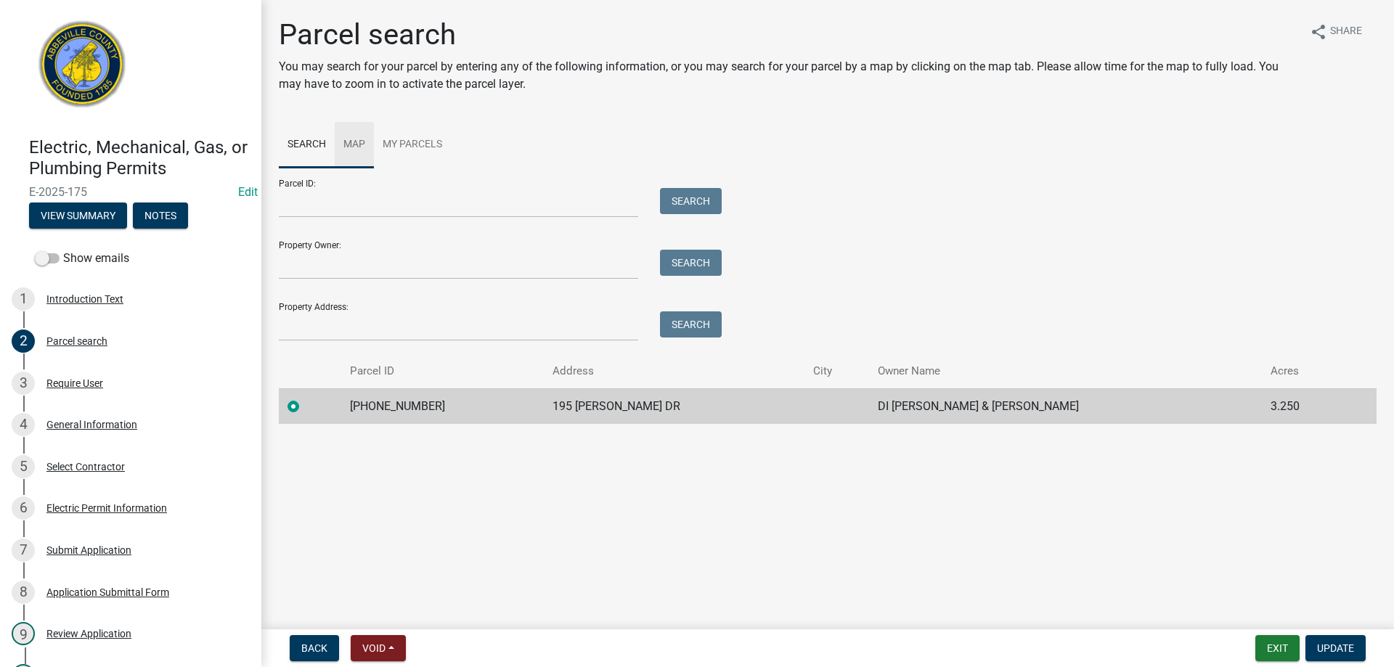
click at [348, 142] on link "Map" at bounding box center [354, 145] width 39 height 46
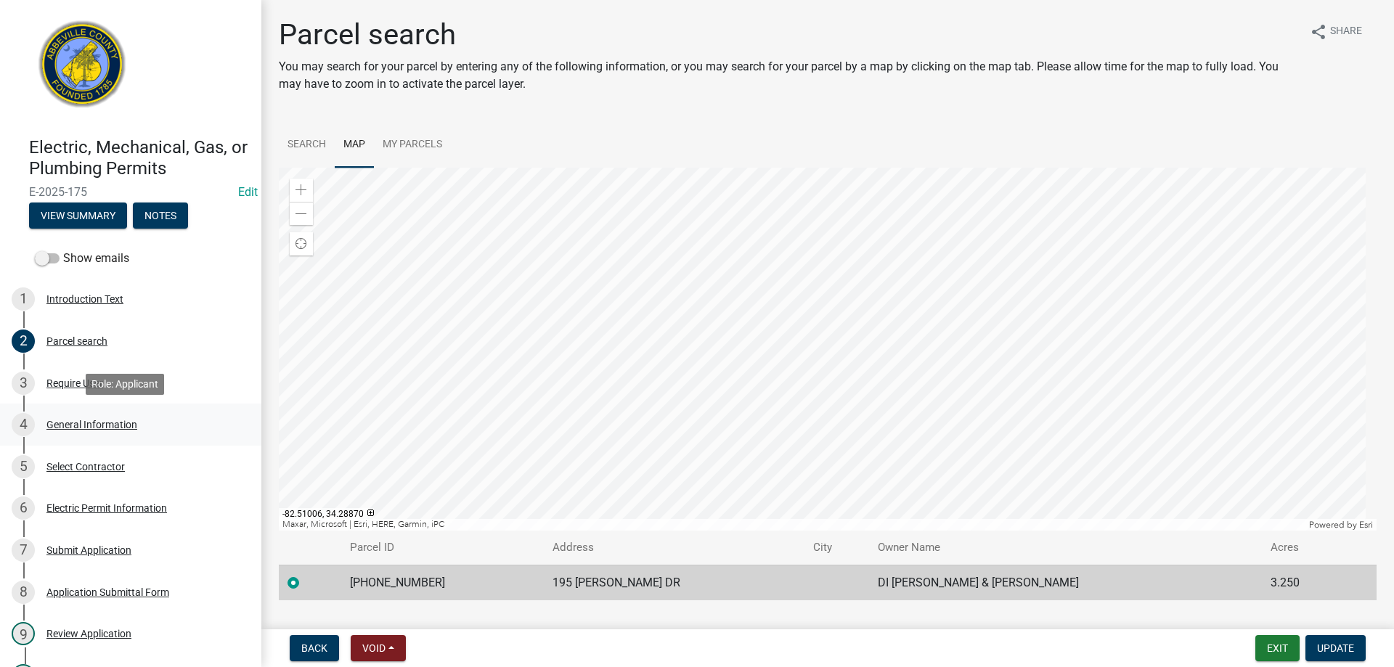
click at [65, 415] on div "4 General Information" at bounding box center [125, 424] width 227 height 23
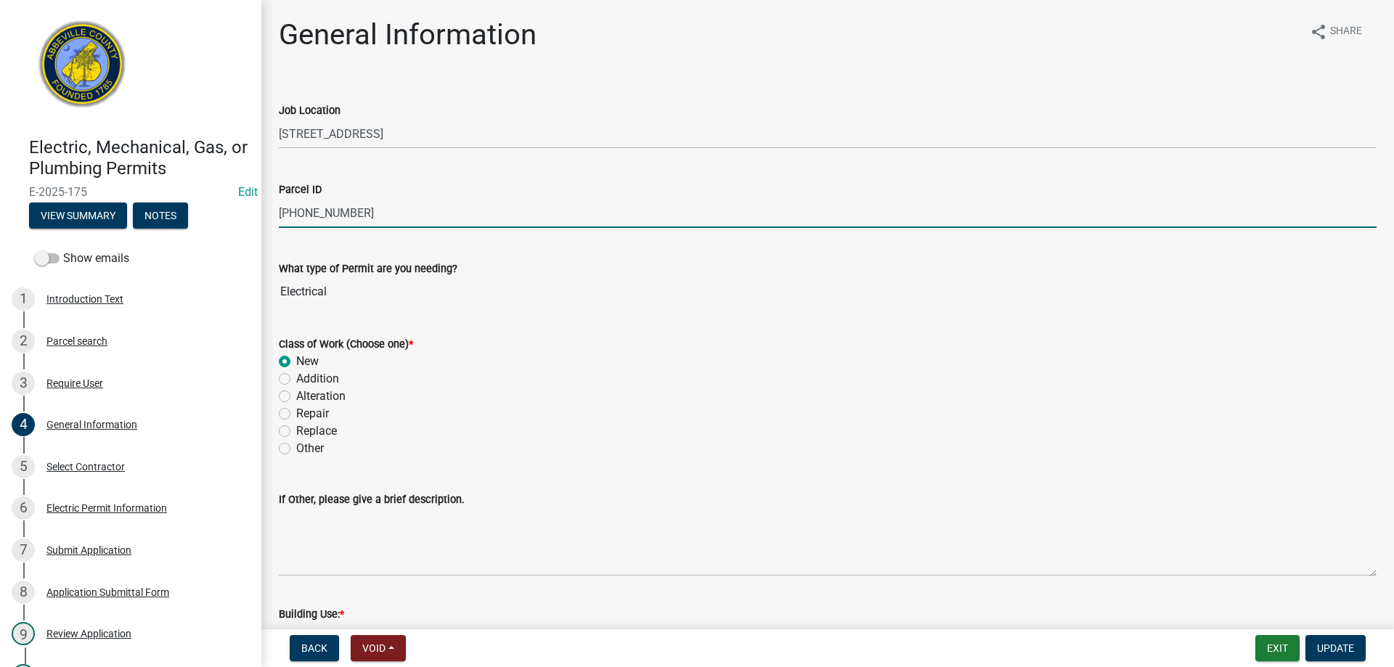
drag, startPoint x: 326, startPoint y: 209, endPoint x: 193, endPoint y: 210, distance: 132.9
click at [193, 210] on div "Electric, Mechanical, Gas, or Plumbing Permits E-2025-175 Edit View Summary Not…" at bounding box center [697, 333] width 1394 height 667
